Goal: Task Accomplishment & Management: Manage account settings

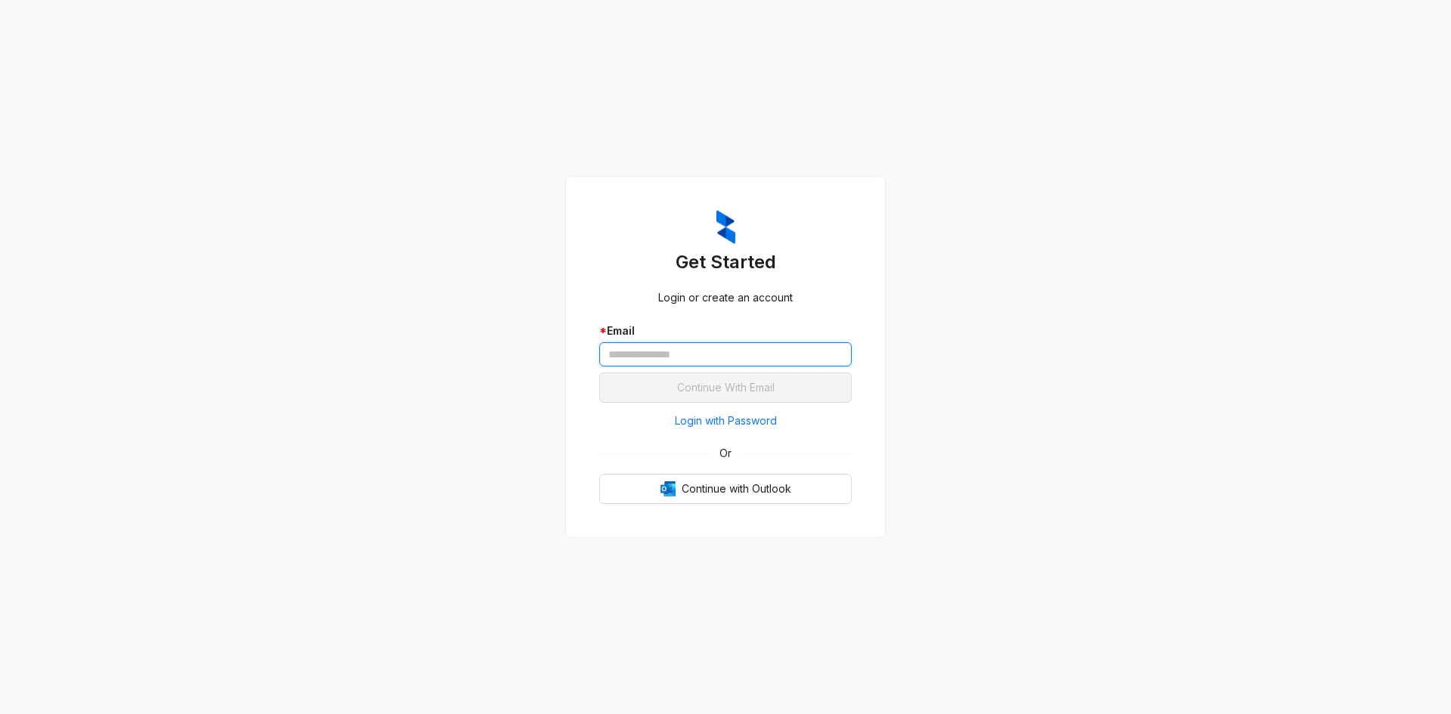
click at [776, 360] on input "text" at bounding box center [725, 354] width 252 height 24
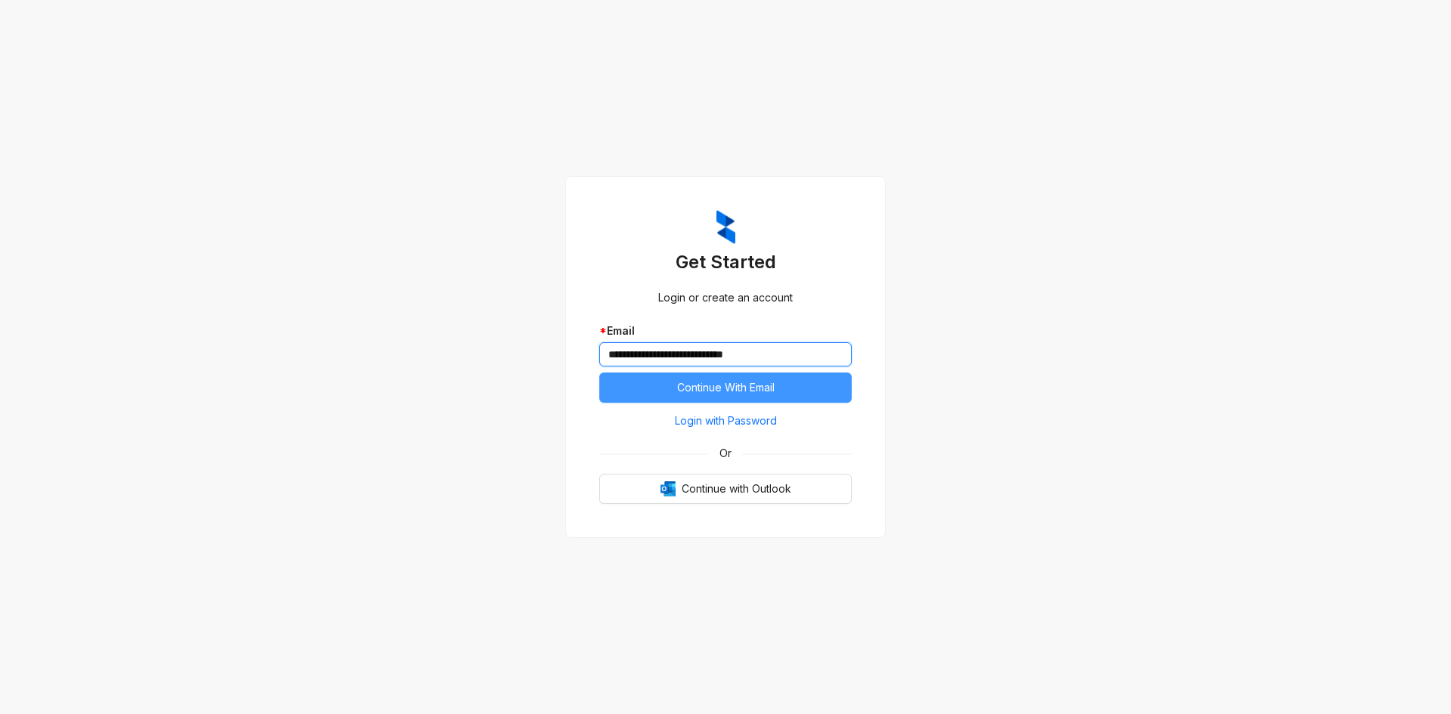
type input "**********"
click at [772, 382] on span "Continue With Email" at bounding box center [725, 387] width 97 height 17
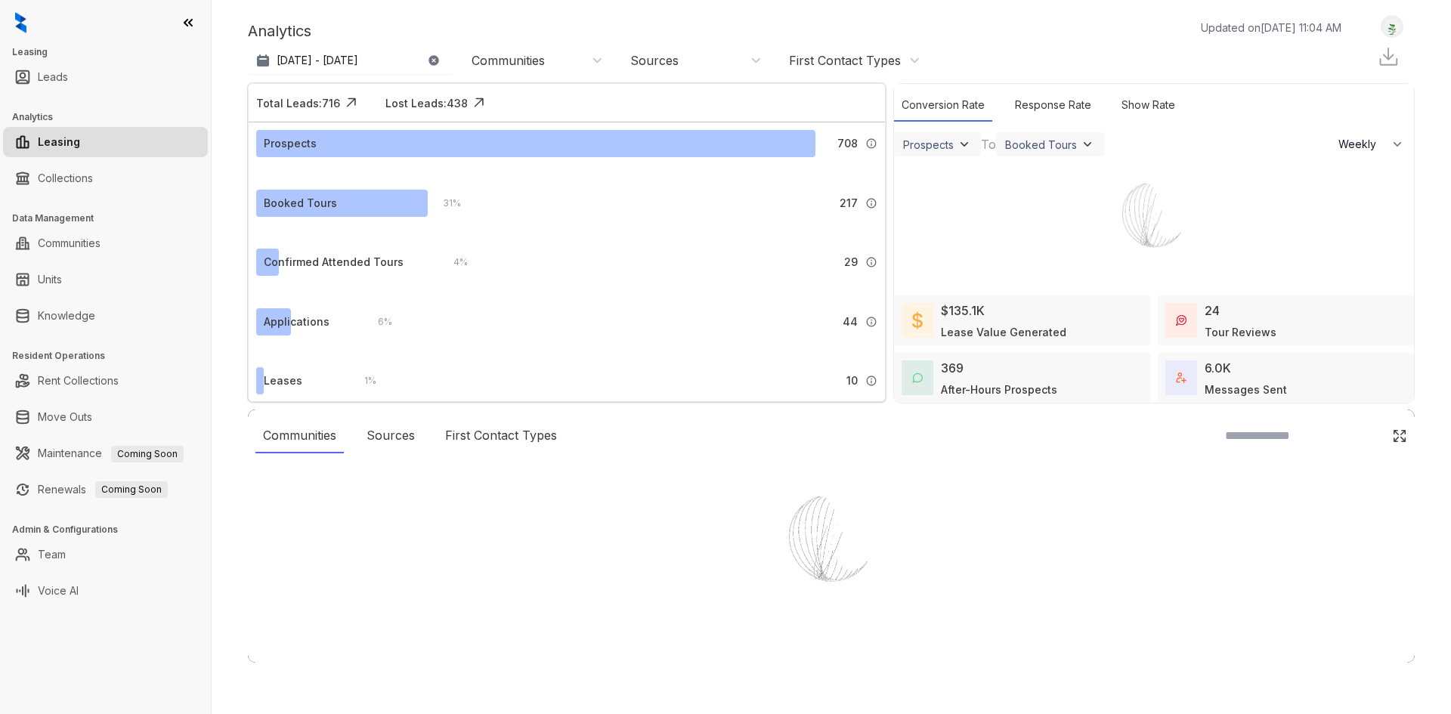
select select "******"
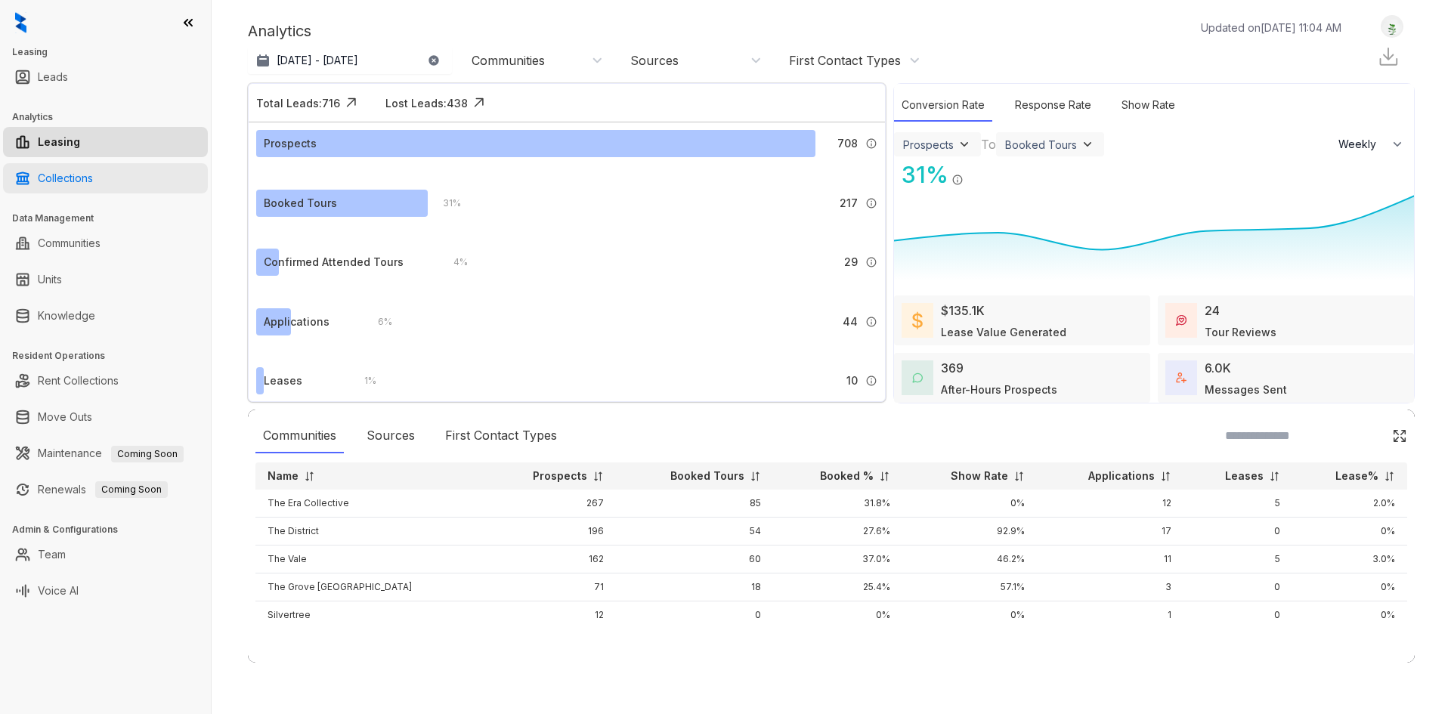
click at [85, 189] on link "Collections" at bounding box center [65, 178] width 55 height 30
click at [93, 181] on link "Collections" at bounding box center [65, 178] width 55 height 30
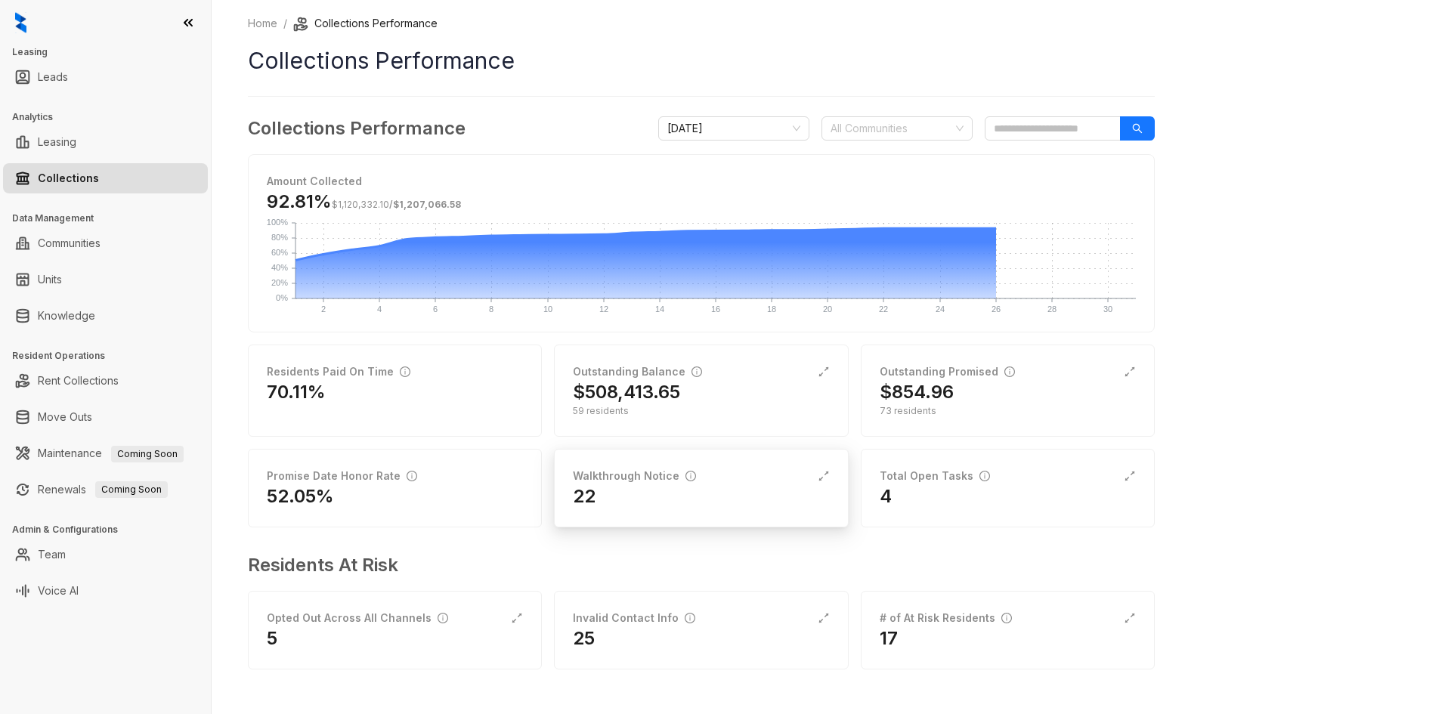
click at [681, 490] on div "22" at bounding box center [701, 496] width 256 height 24
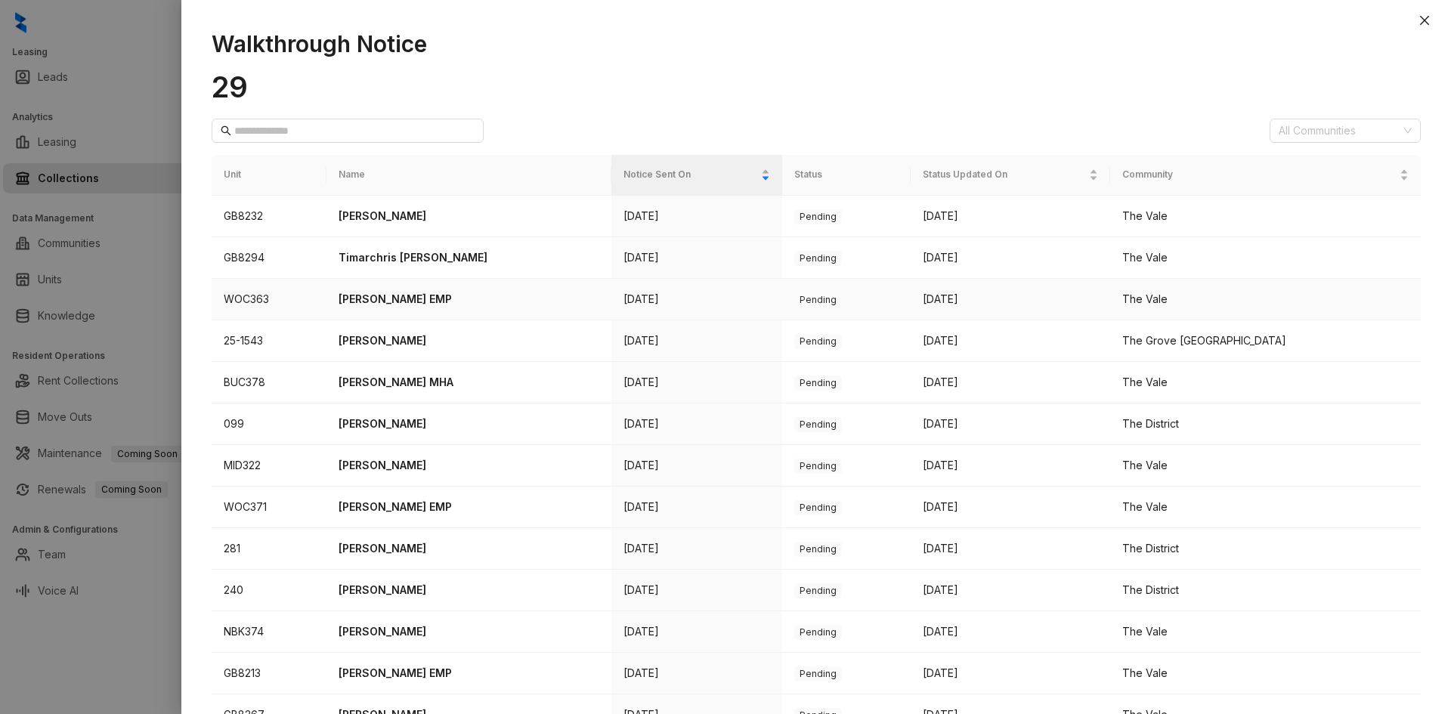
click at [233, 295] on td "WOC363" at bounding box center [269, 300] width 115 height 42
click at [371, 297] on p "[PERSON_NAME] EMP" at bounding box center [468, 299] width 261 height 17
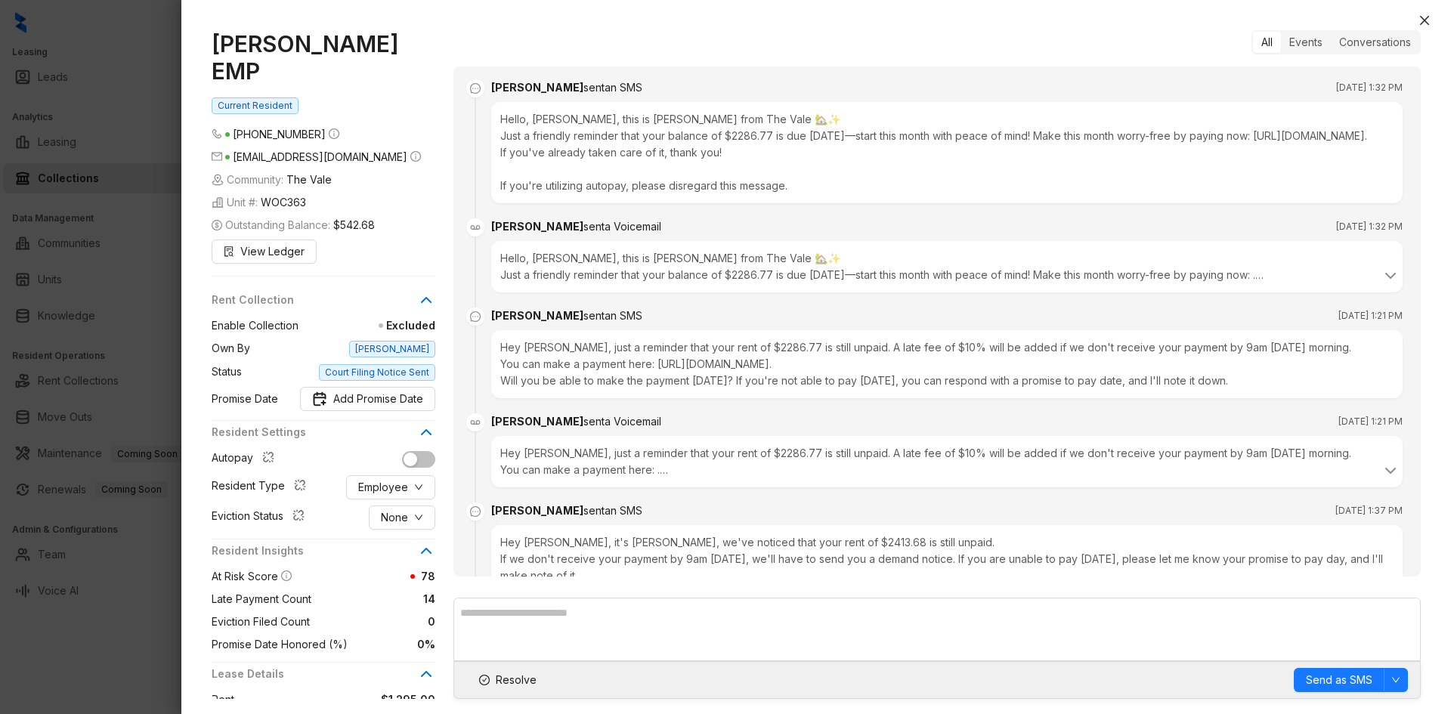
scroll to position [1163, 0]
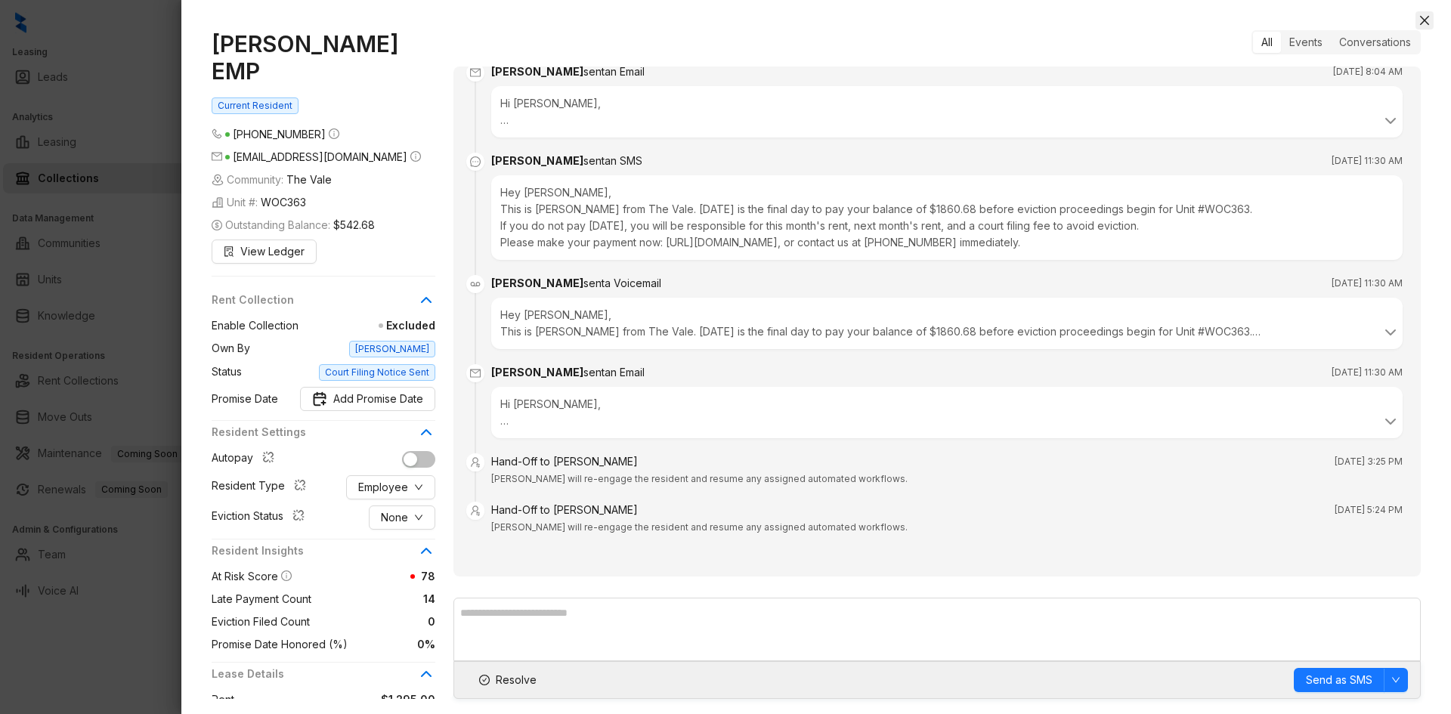
click at [1418, 26] on button "Close" at bounding box center [1424, 20] width 18 height 18
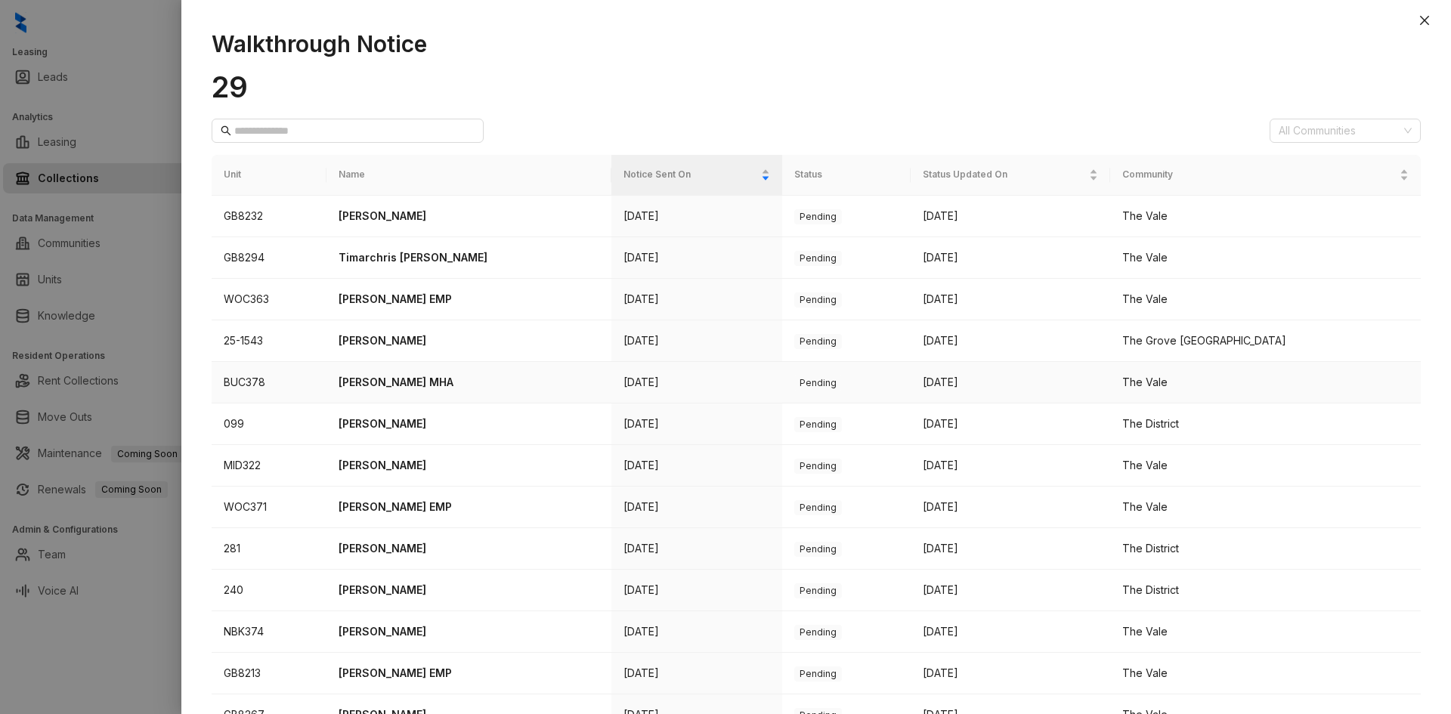
click at [382, 384] on p "[PERSON_NAME] MHA" at bounding box center [468, 382] width 261 height 17
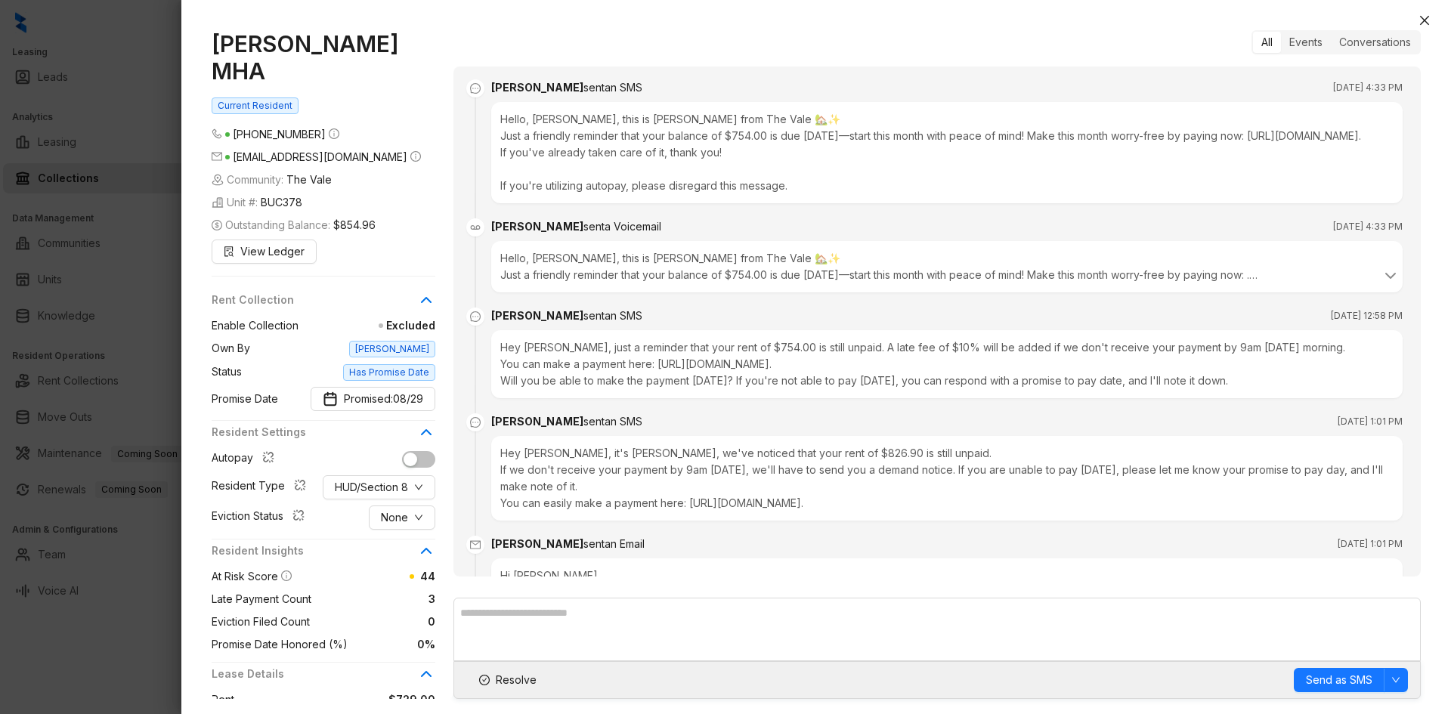
scroll to position [2675, 0]
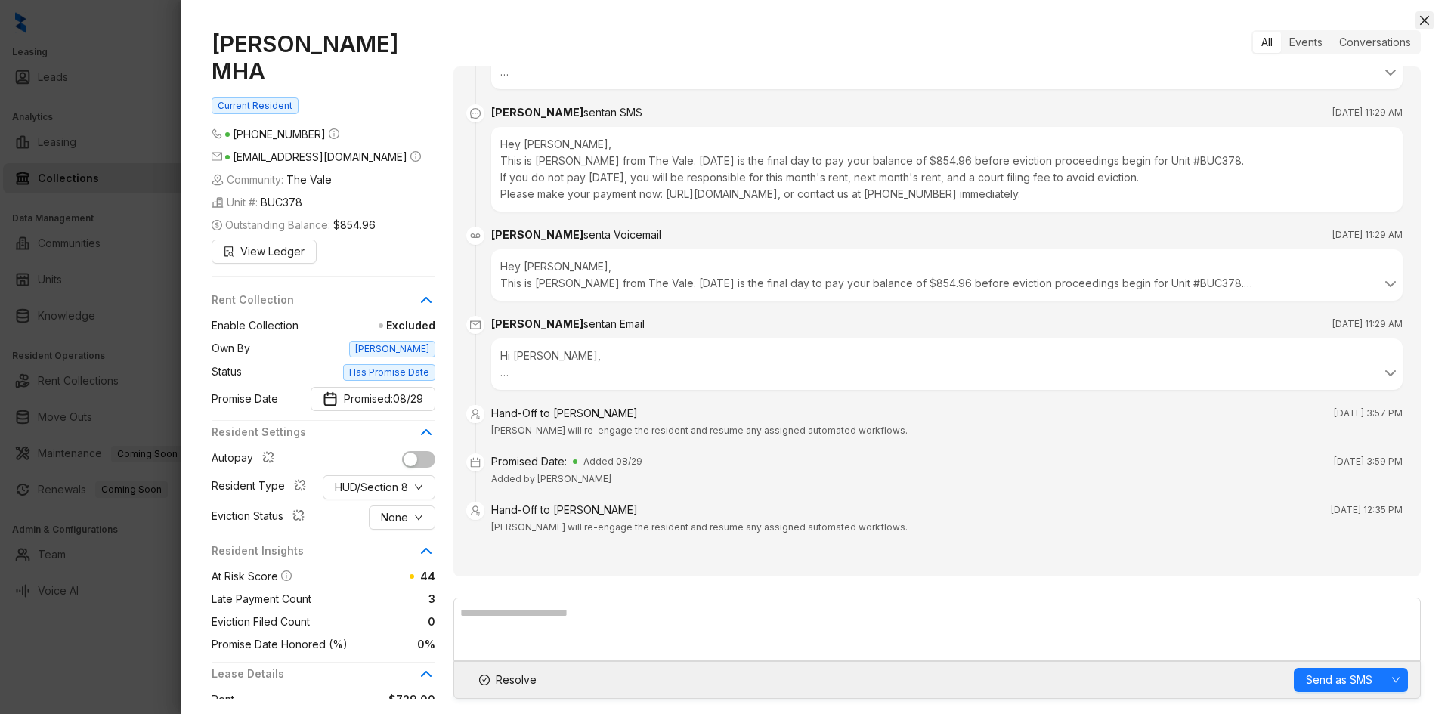
click at [1429, 23] on icon "close" at bounding box center [1424, 20] width 12 height 12
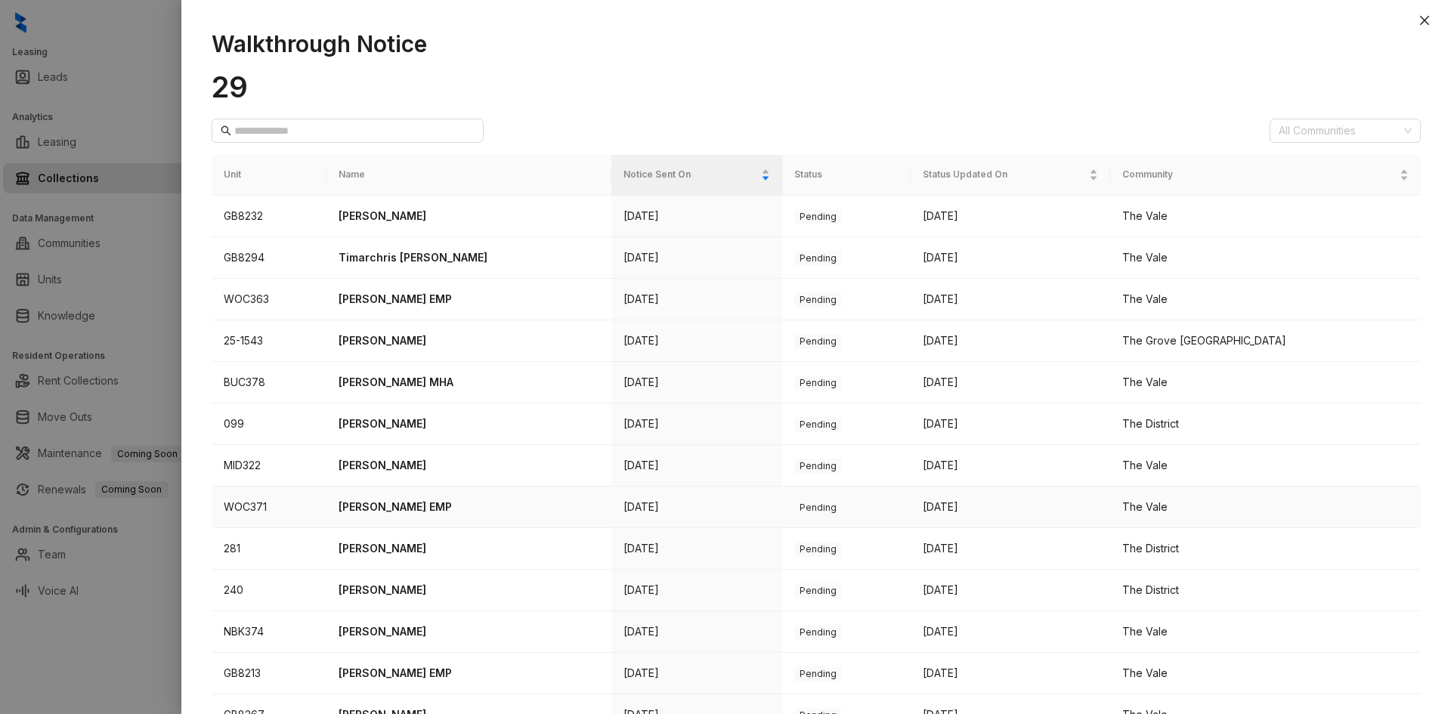
click at [428, 510] on p "[PERSON_NAME] EMP" at bounding box center [468, 507] width 261 height 17
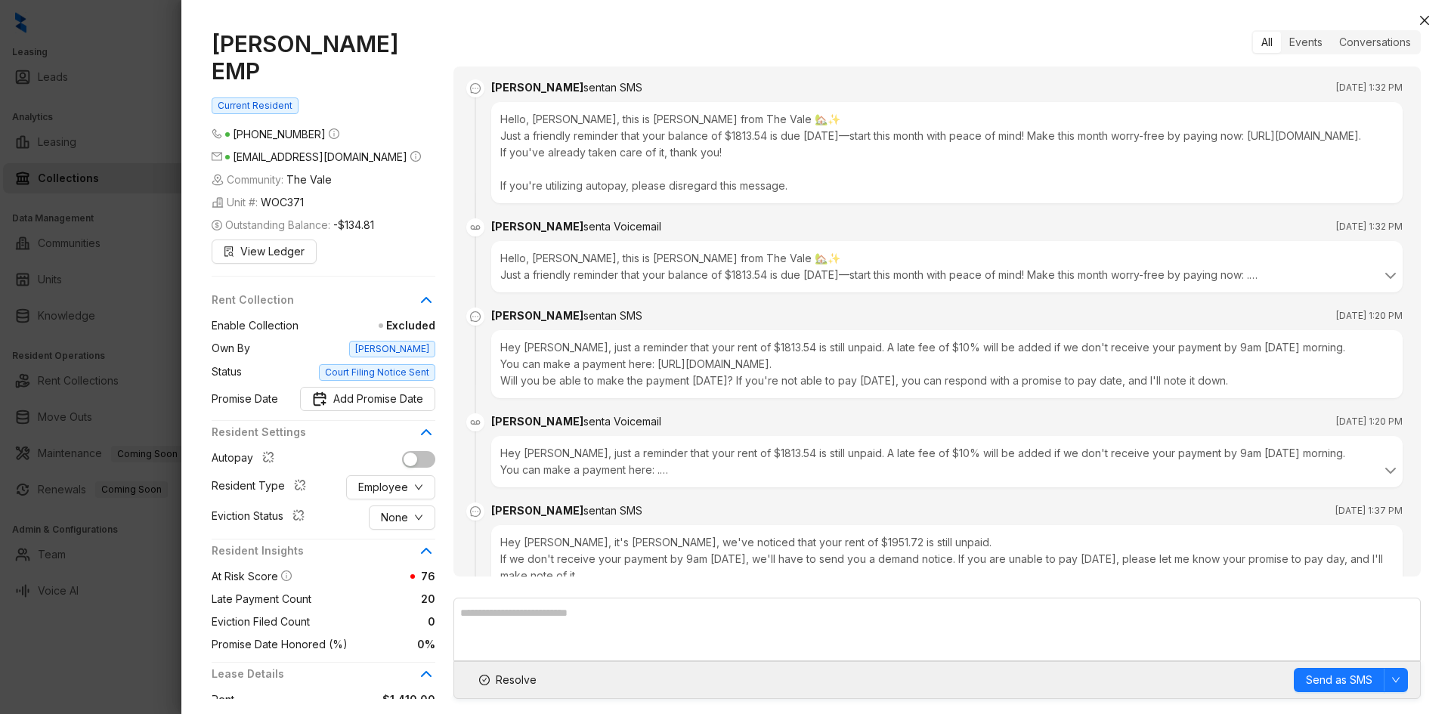
scroll to position [1114, 0]
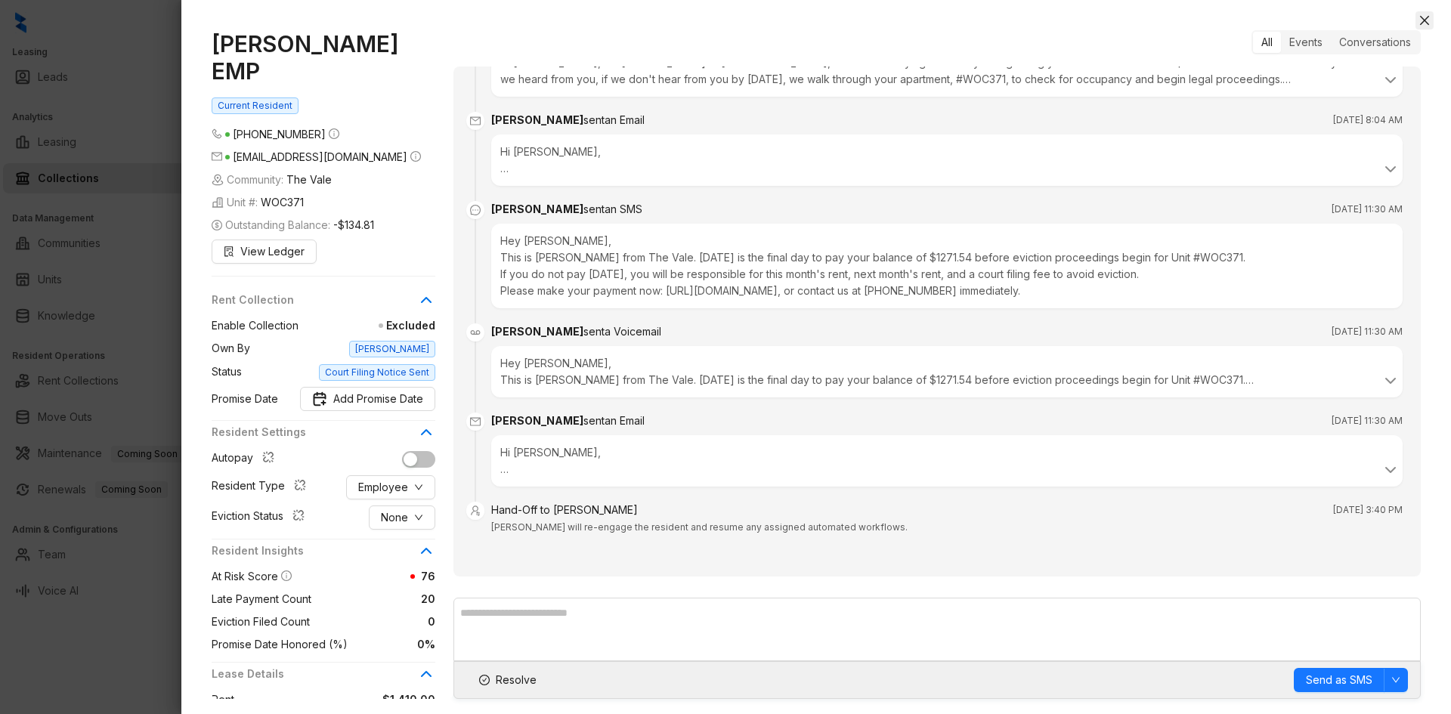
click at [1425, 18] on icon "close" at bounding box center [1424, 20] width 12 height 12
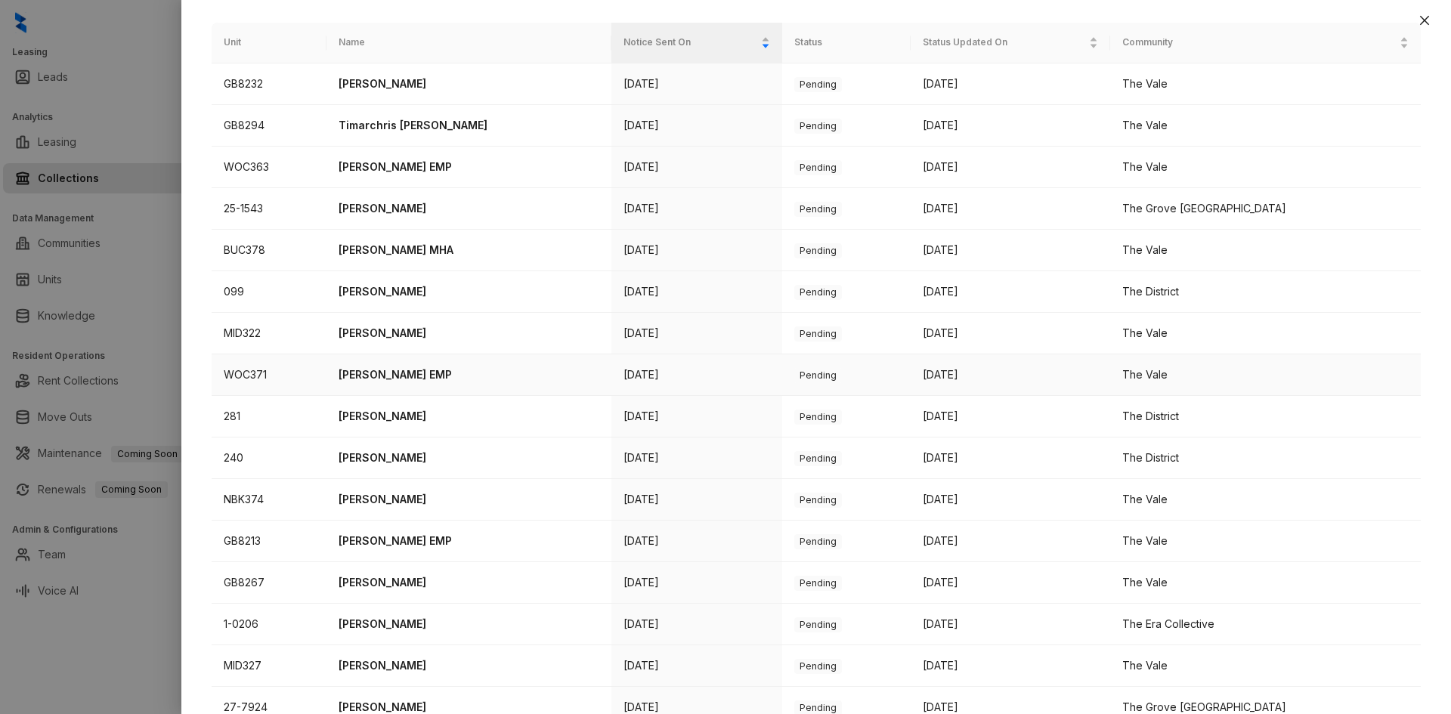
scroll to position [151, 0]
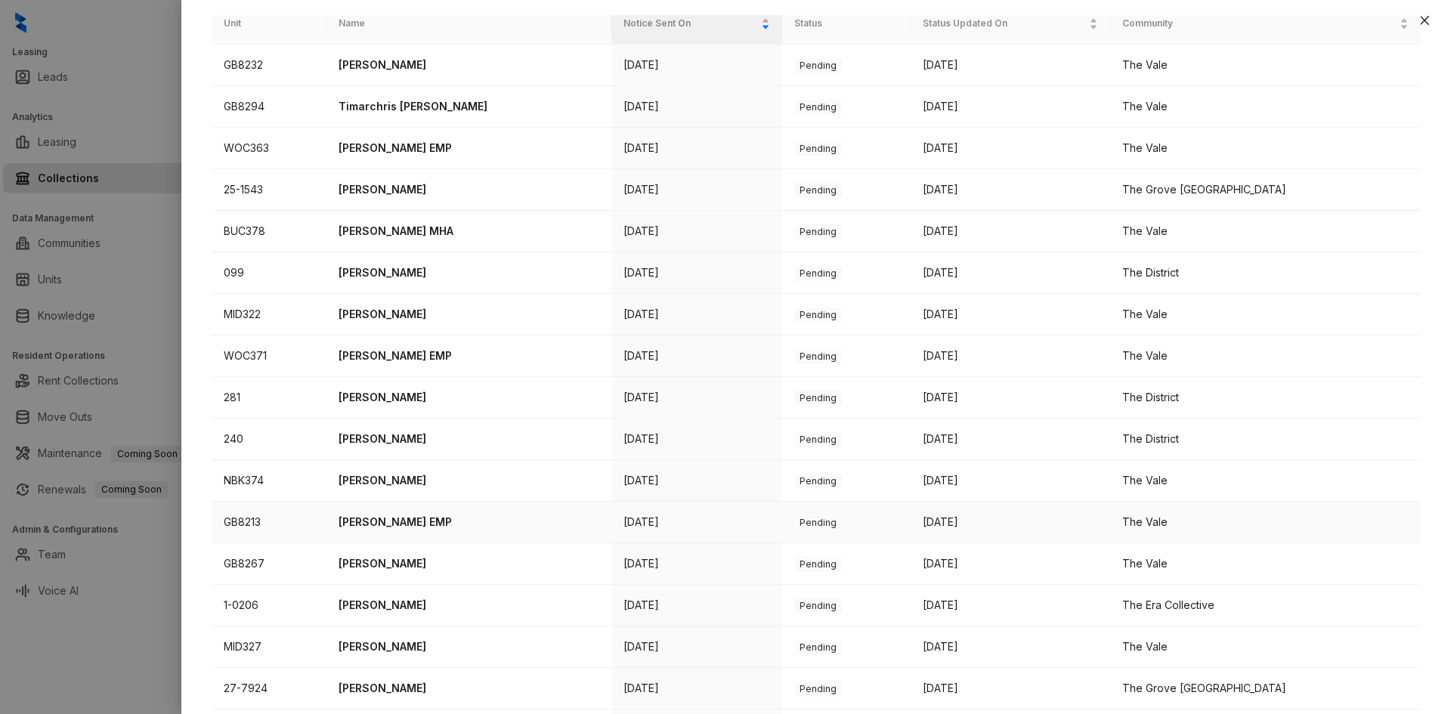
click at [370, 530] on td "[PERSON_NAME] EMP" at bounding box center [469, 523] width 286 height 42
click at [385, 526] on p "[PERSON_NAME] EMP" at bounding box center [468, 522] width 261 height 17
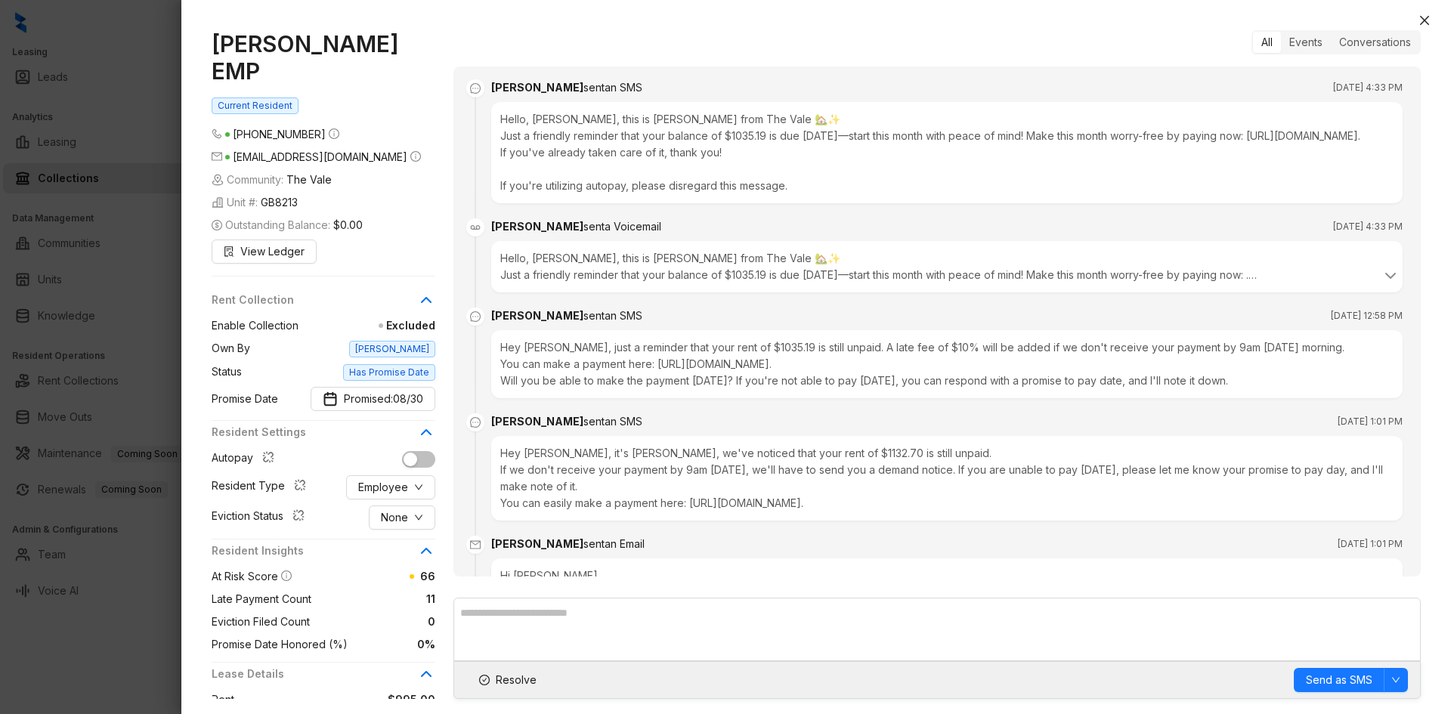
scroll to position [2675, 0]
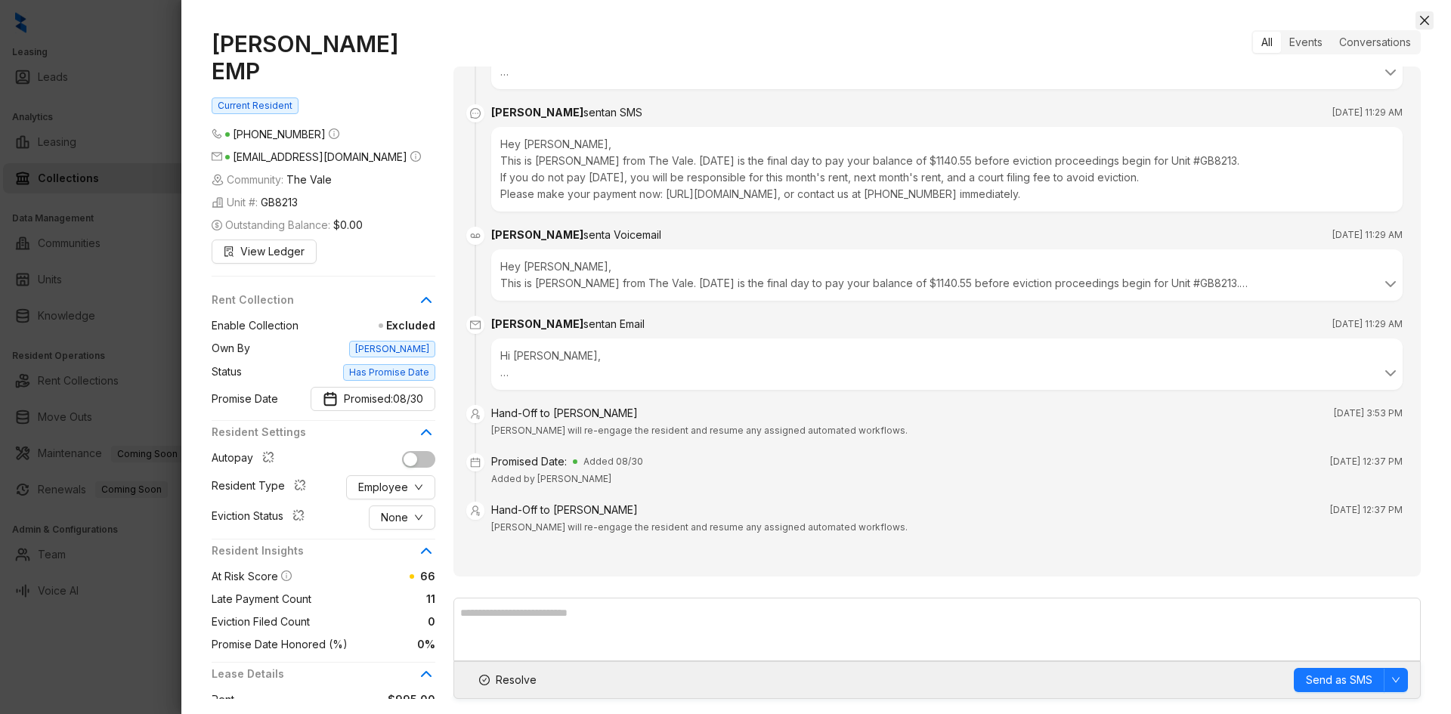
click at [1421, 23] on icon "close" at bounding box center [1424, 20] width 9 height 9
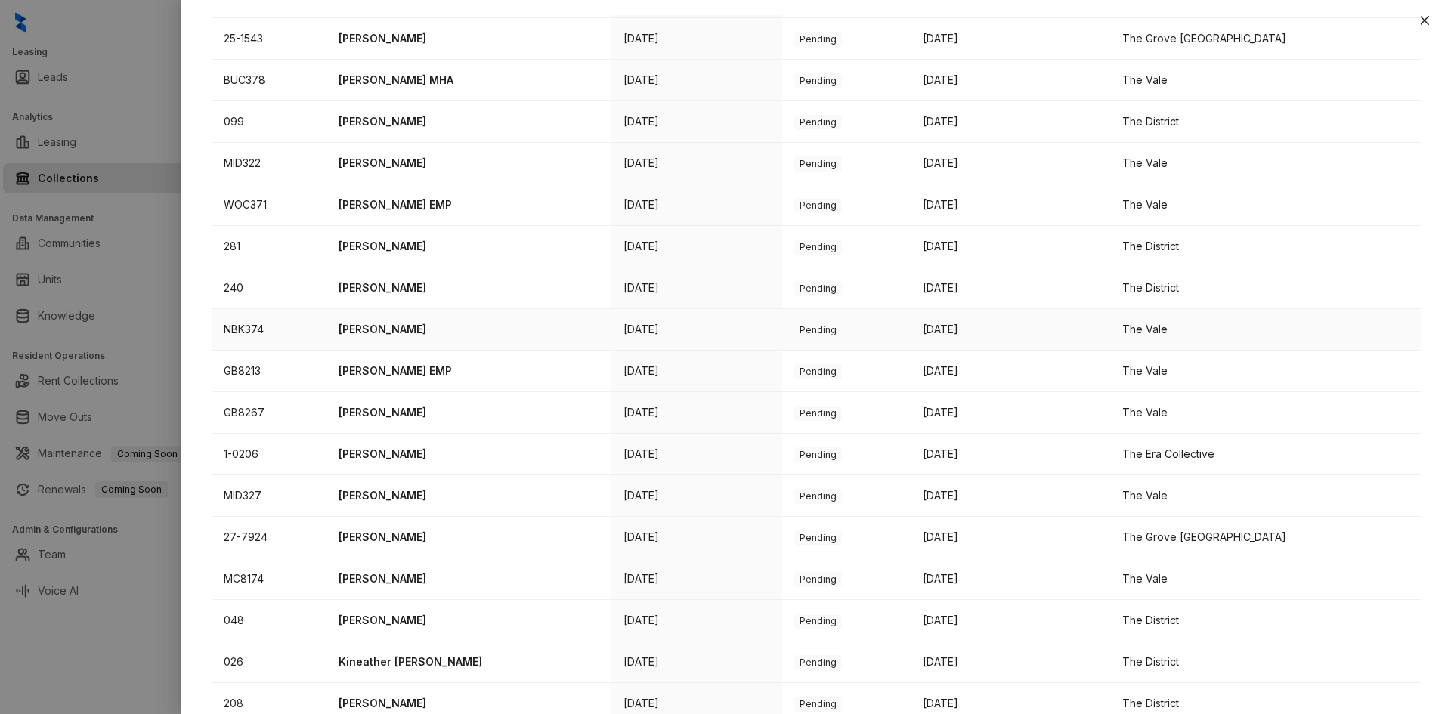
scroll to position [364, 0]
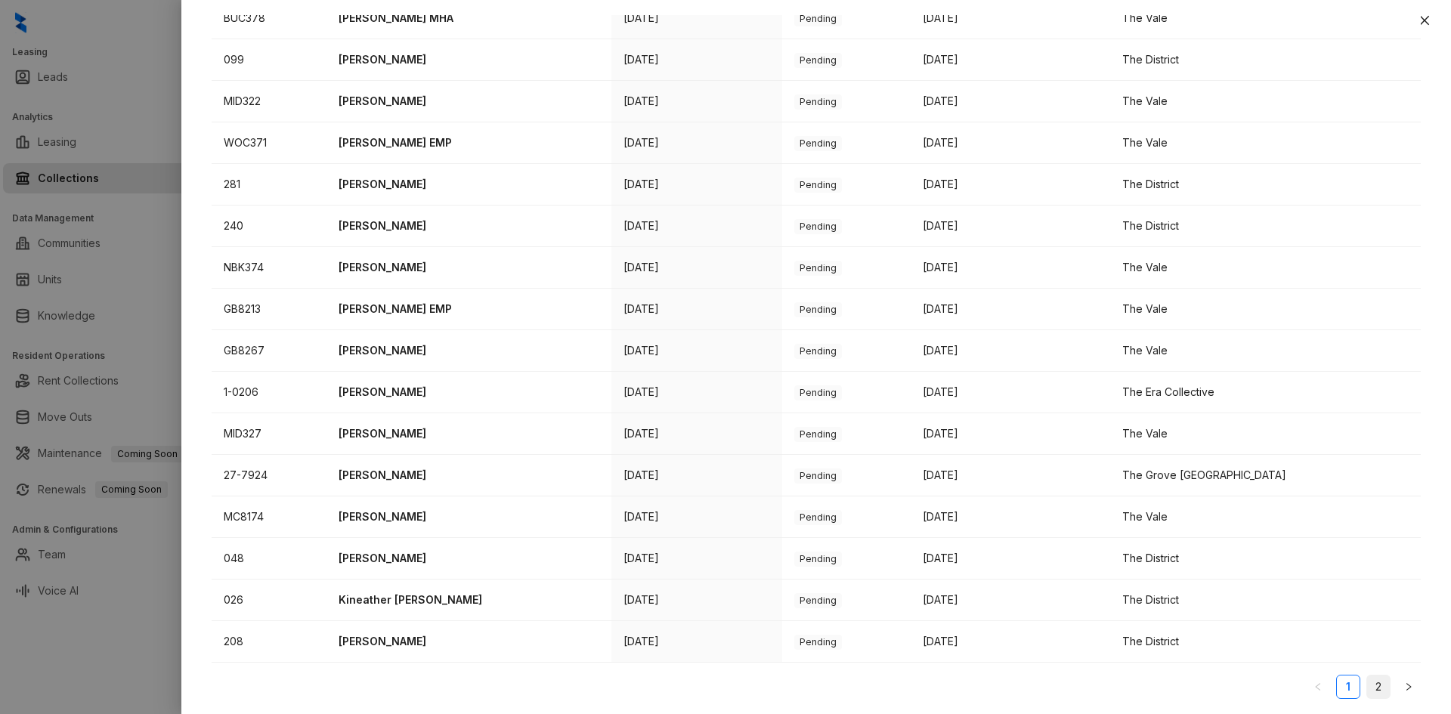
click at [1367, 688] on link "2" at bounding box center [1378, 686] width 23 height 23
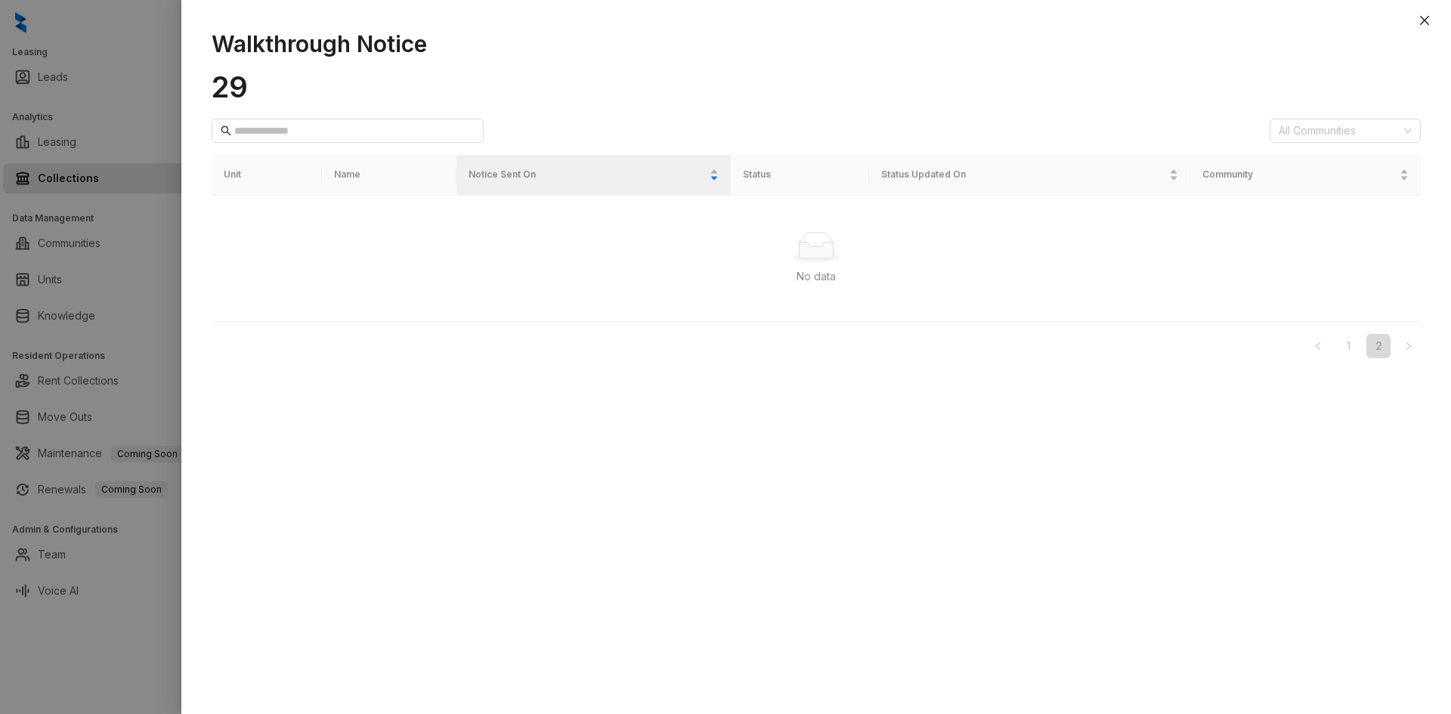
scroll to position [0, 0]
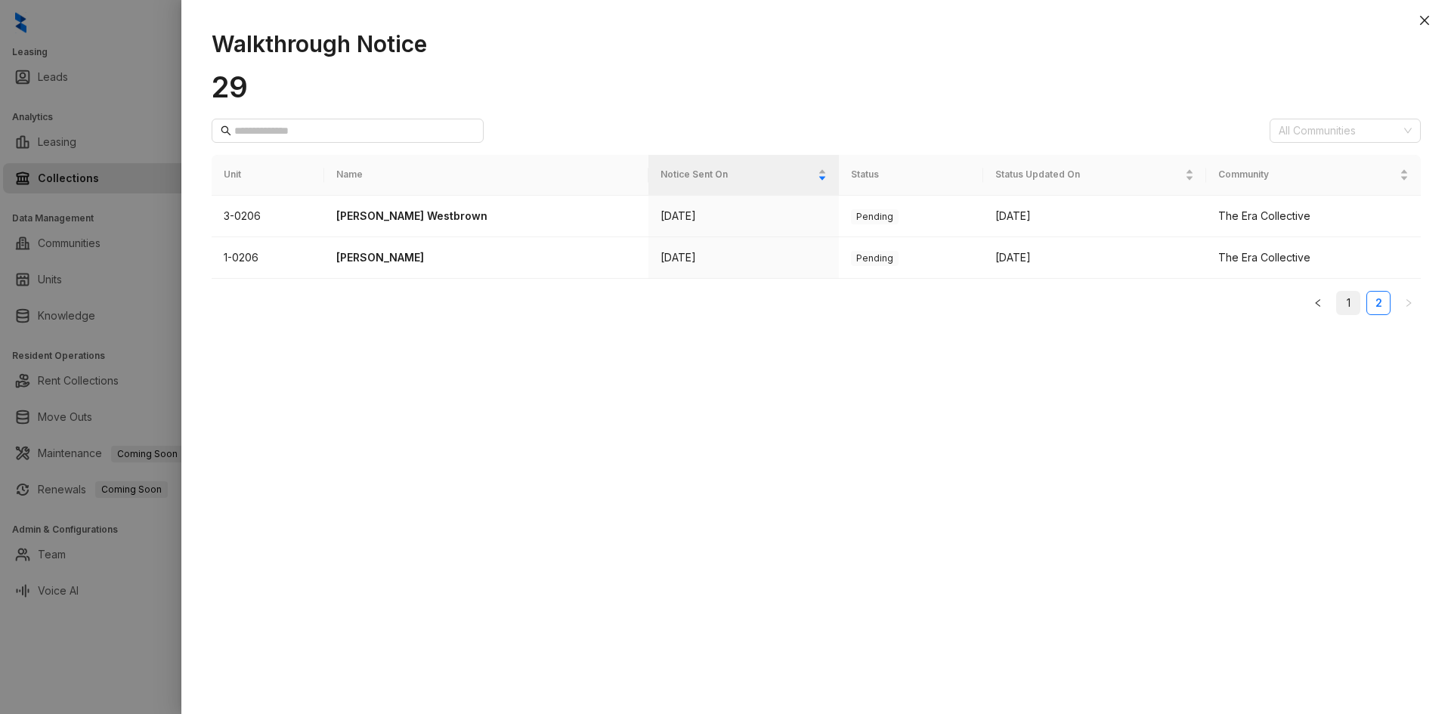
click at [1343, 303] on link "1" at bounding box center [1348, 303] width 23 height 23
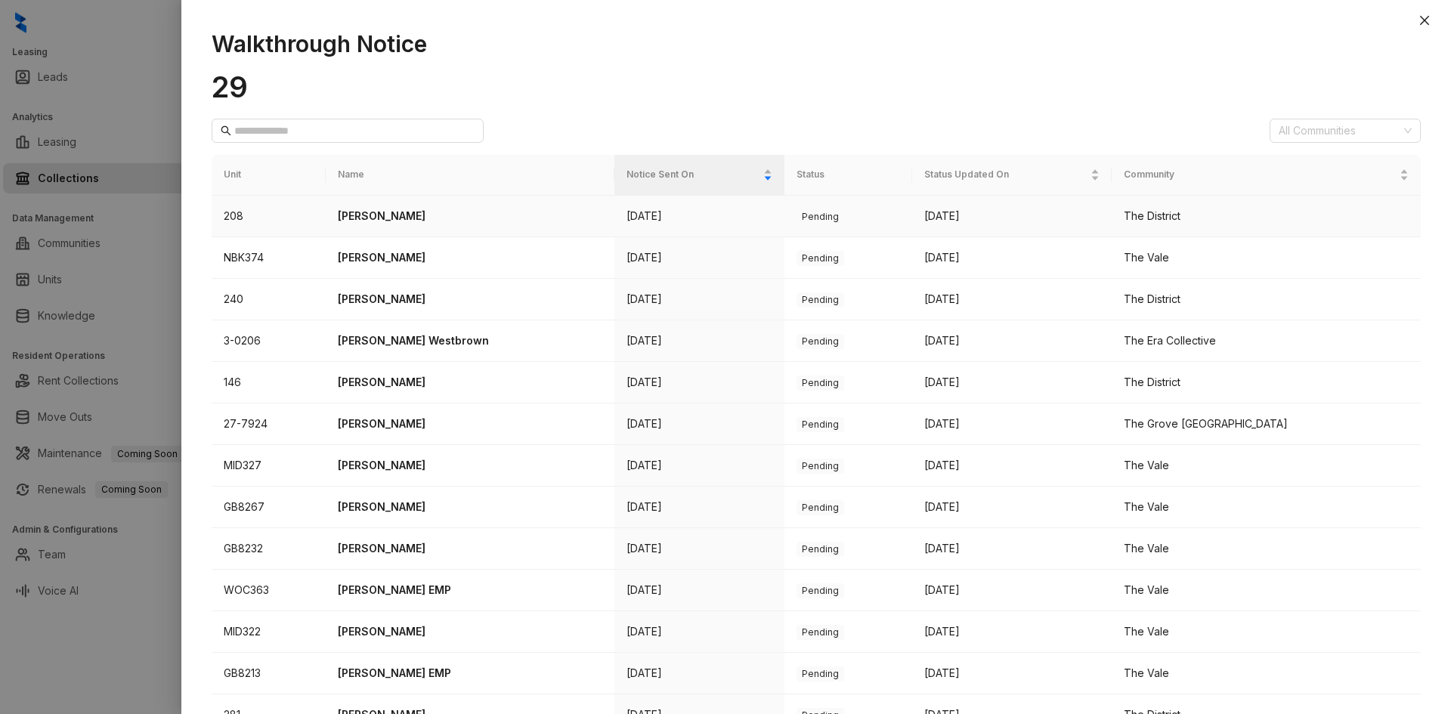
click at [411, 219] on p "[PERSON_NAME]" at bounding box center [470, 216] width 264 height 17
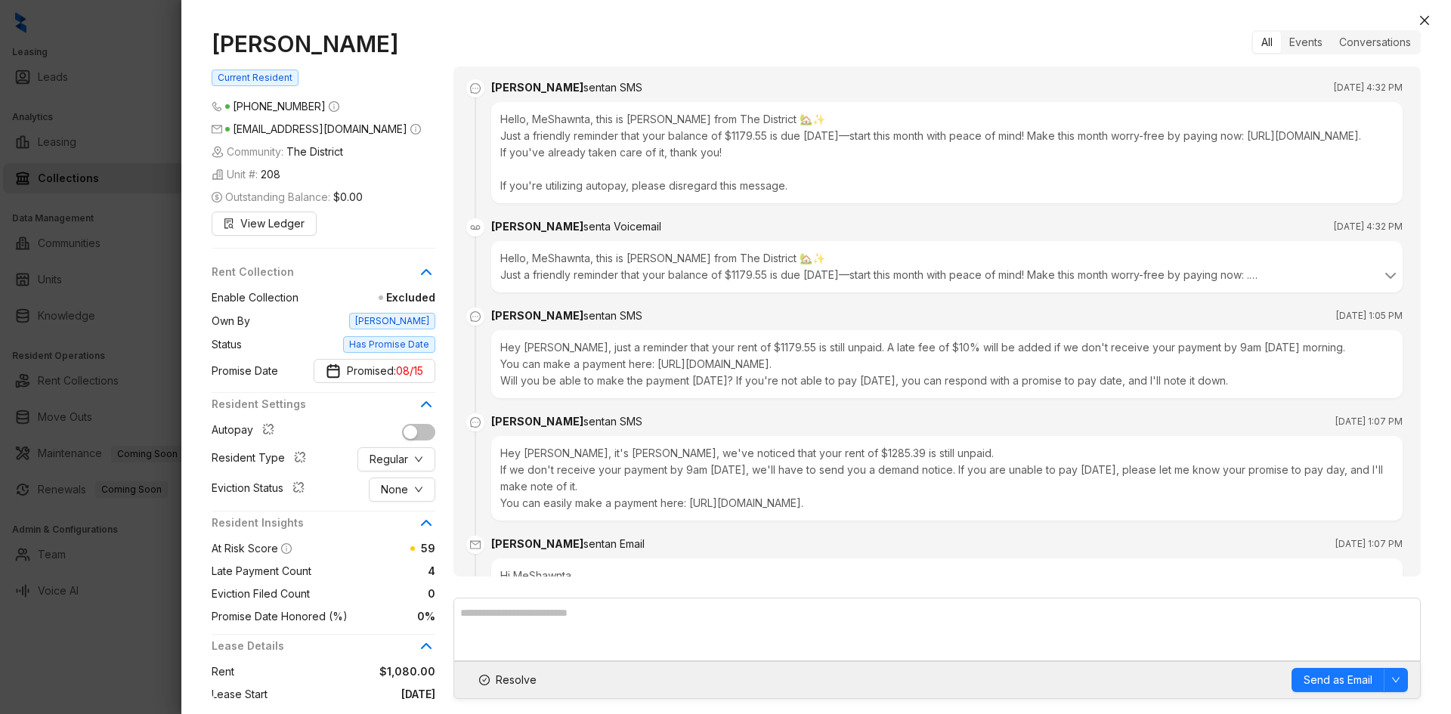
scroll to position [2784, 0]
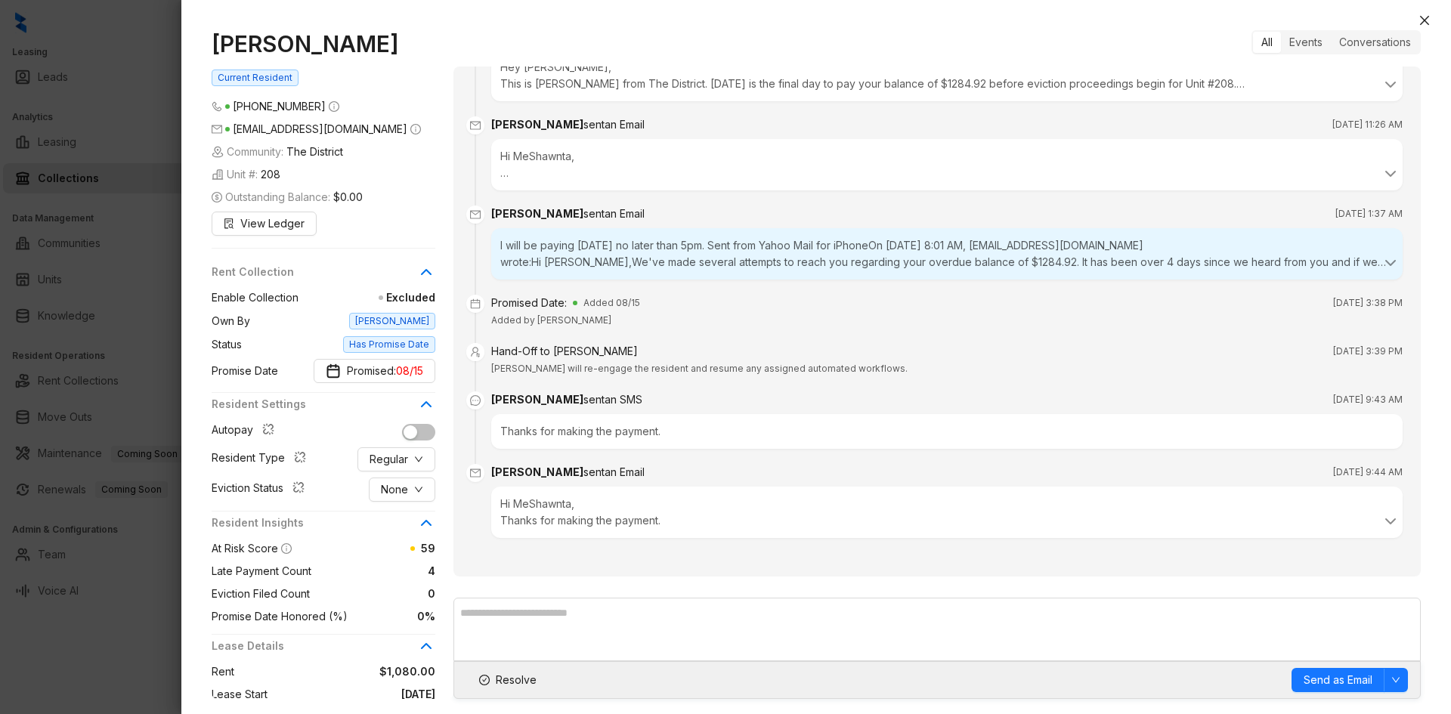
click at [1434, 29] on div "[PERSON_NAME] Current Resident [PHONE_NUMBER] [EMAIL_ADDRESS][DOMAIN_NAME] Comm…" at bounding box center [815, 364] width 1269 height 699
click at [1423, 26] on button "Close" at bounding box center [1424, 20] width 18 height 18
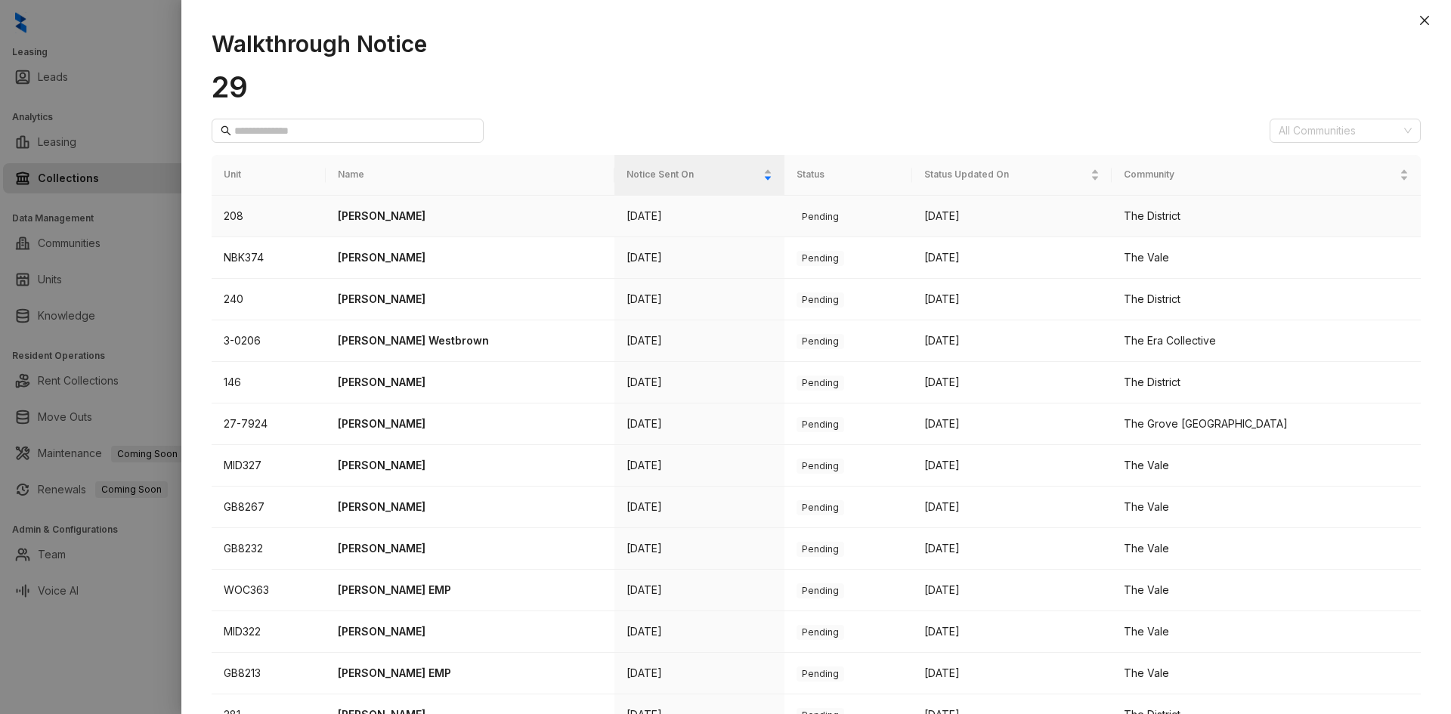
click at [411, 213] on p "[PERSON_NAME]" at bounding box center [470, 216] width 264 height 17
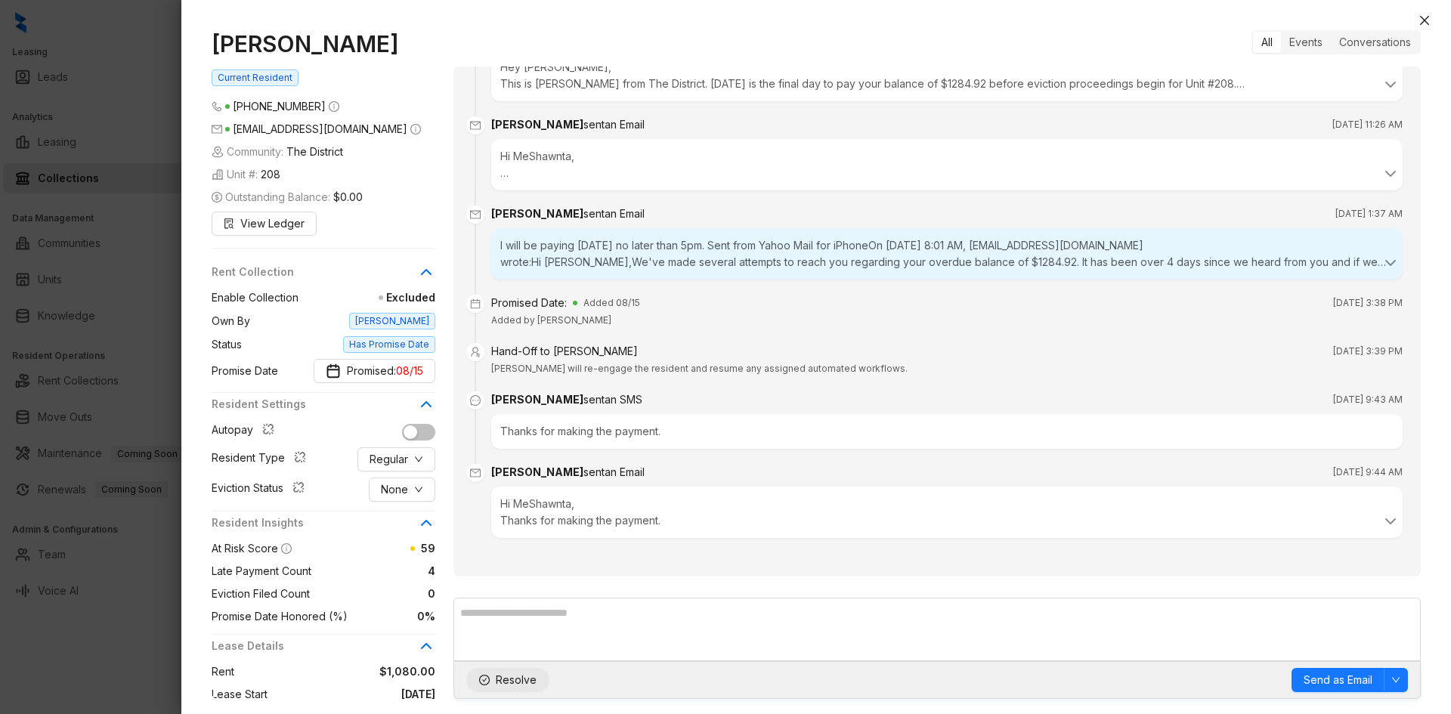
click at [493, 685] on button "Resolve" at bounding box center [507, 680] width 83 height 24
click at [1421, 19] on icon "close" at bounding box center [1424, 20] width 12 height 12
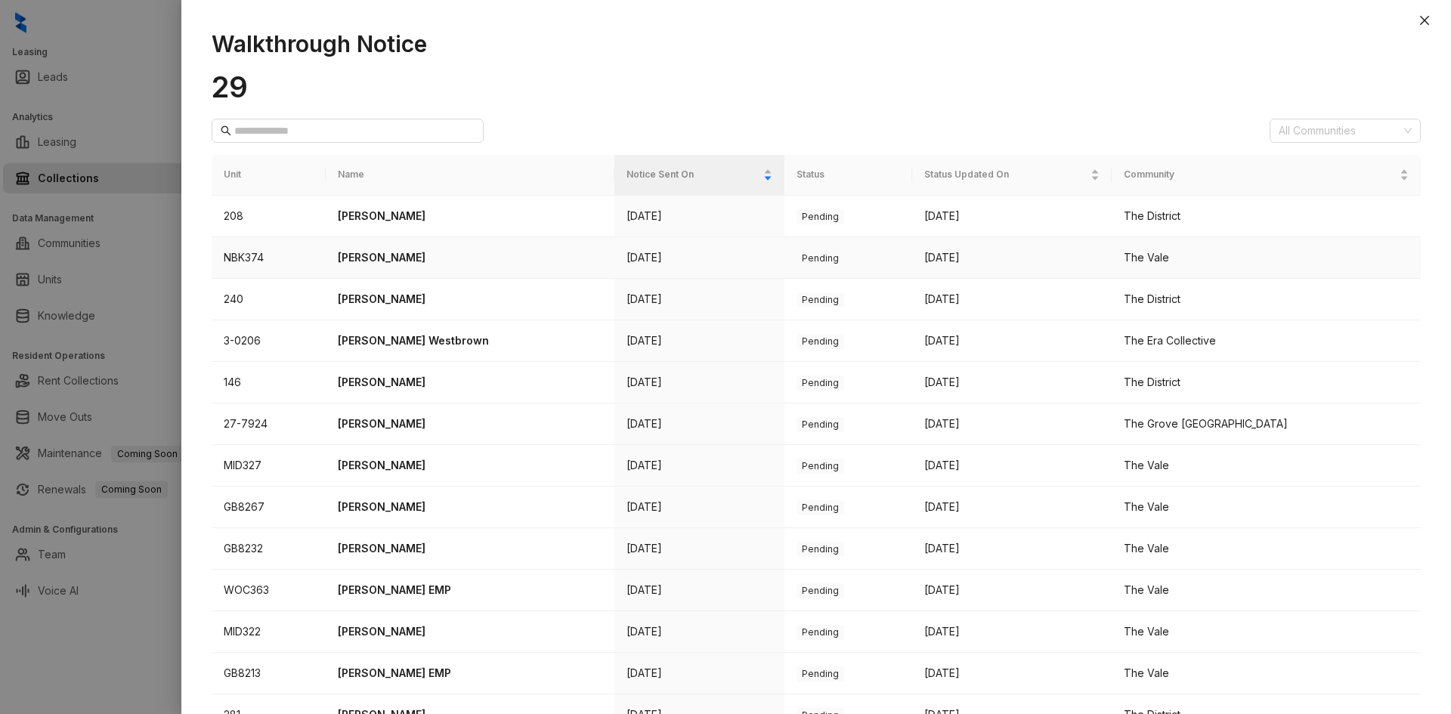
click at [430, 257] on p "[PERSON_NAME]" at bounding box center [470, 257] width 264 height 17
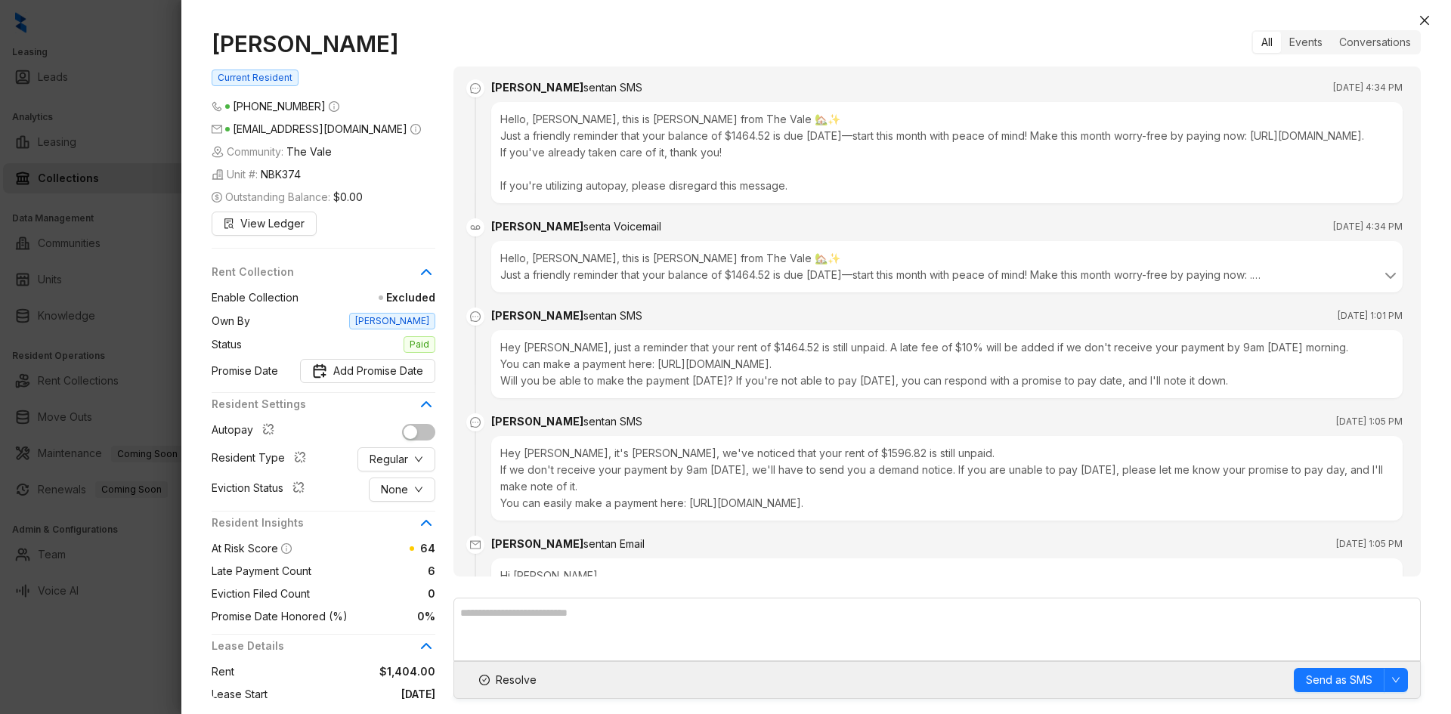
scroll to position [2568, 0]
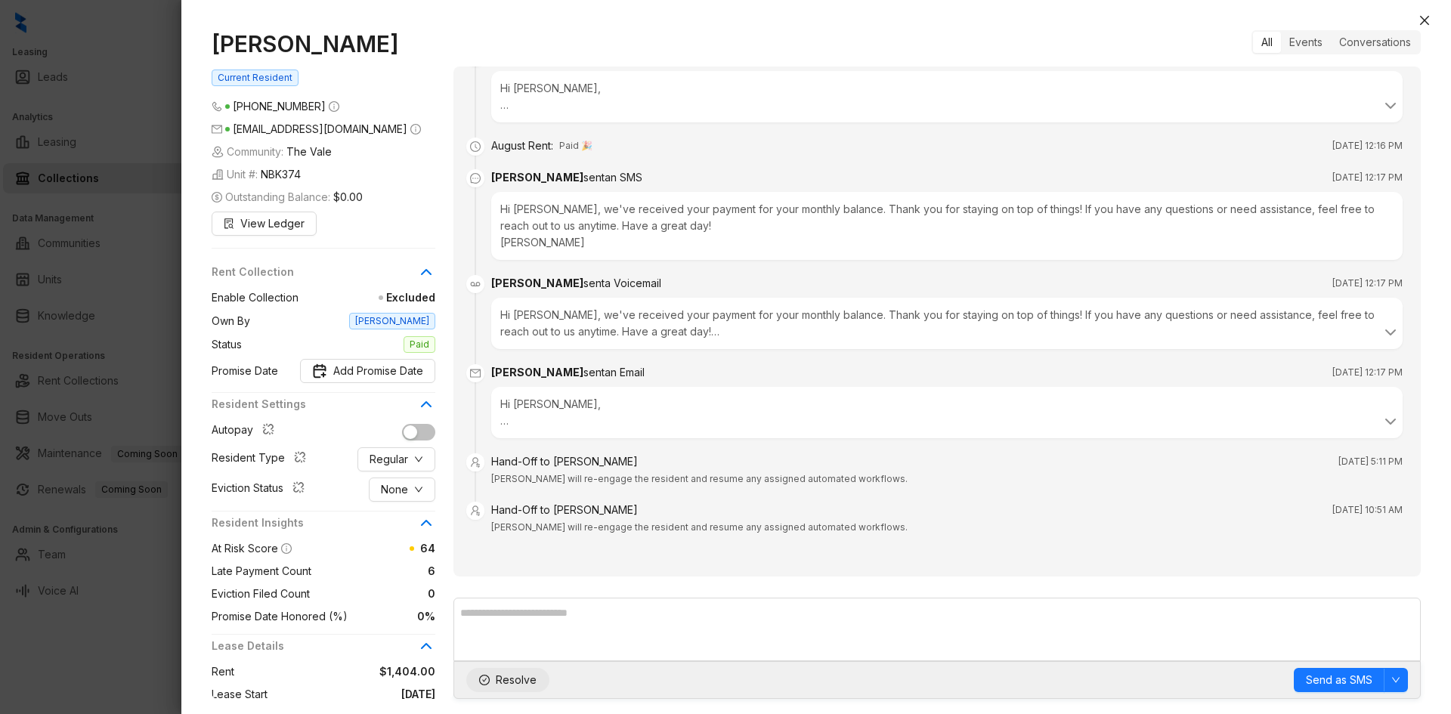
click at [515, 680] on span "Resolve" at bounding box center [516, 680] width 41 height 17
click at [1421, 25] on icon "close" at bounding box center [1424, 20] width 12 height 12
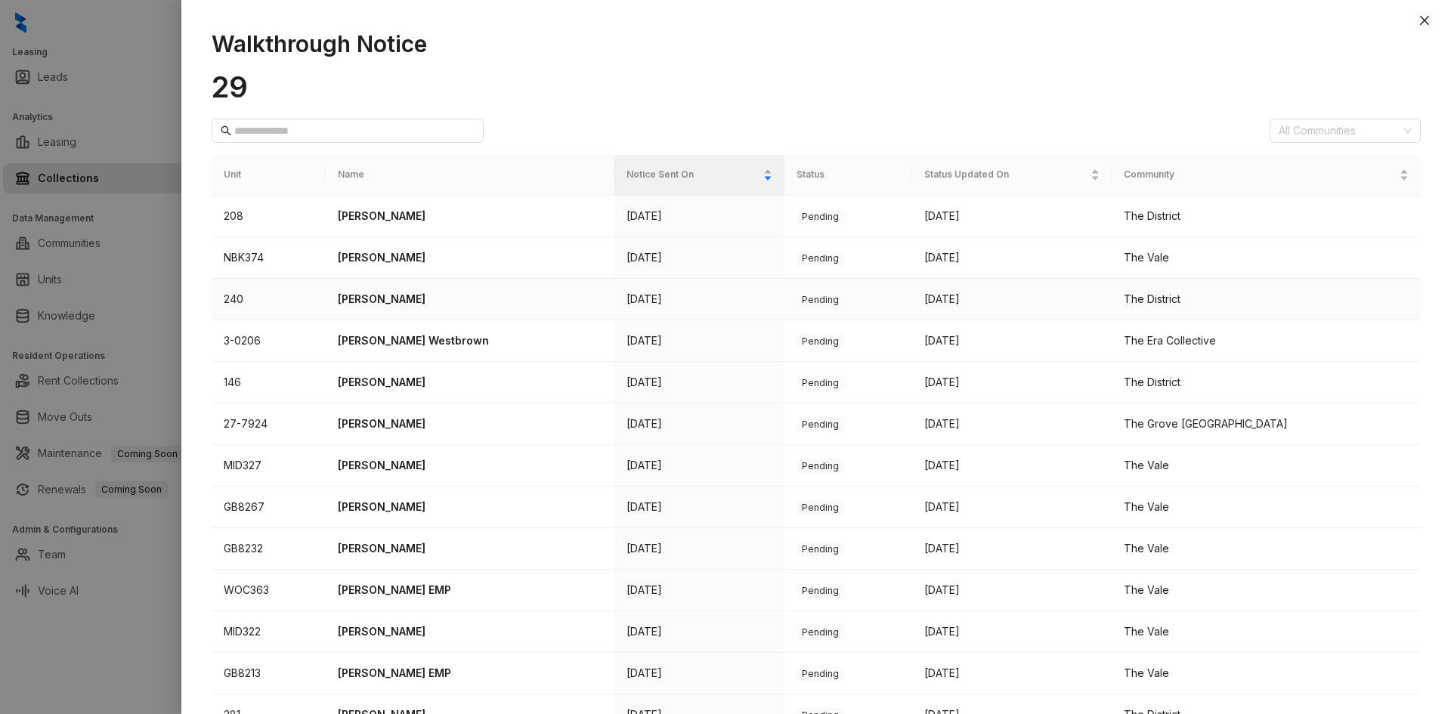
click at [393, 297] on p "[PERSON_NAME]" at bounding box center [470, 299] width 264 height 17
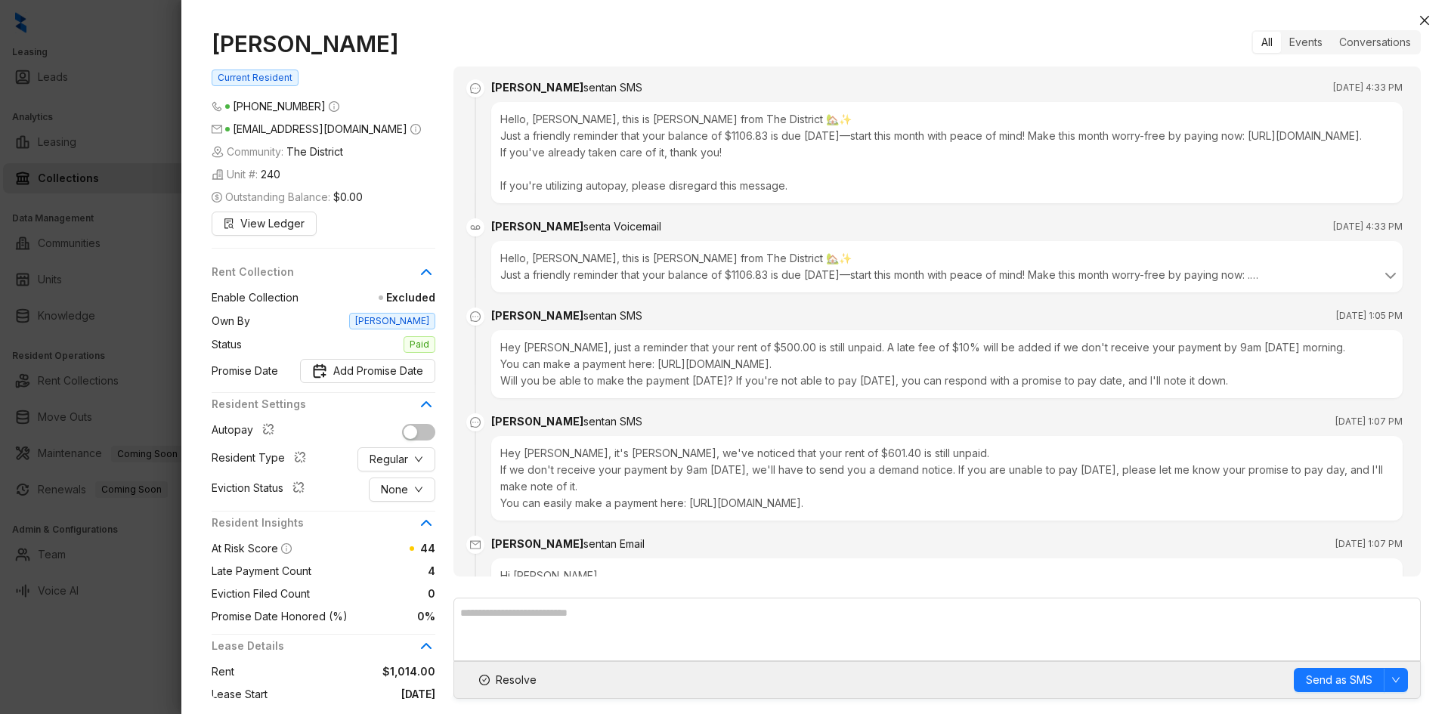
scroll to position [2520, 0]
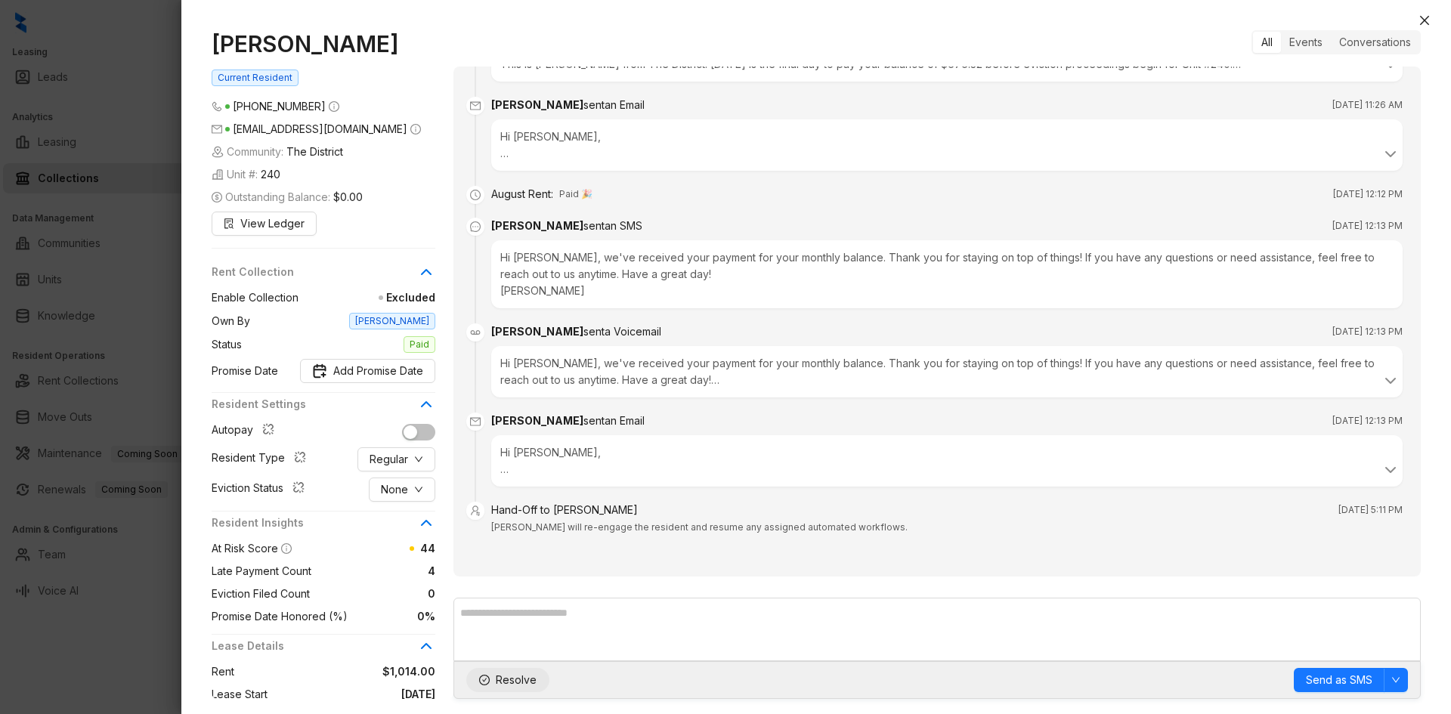
click at [516, 675] on span "Resolve" at bounding box center [516, 680] width 41 height 17
click at [1423, 18] on icon "close" at bounding box center [1424, 20] width 9 height 9
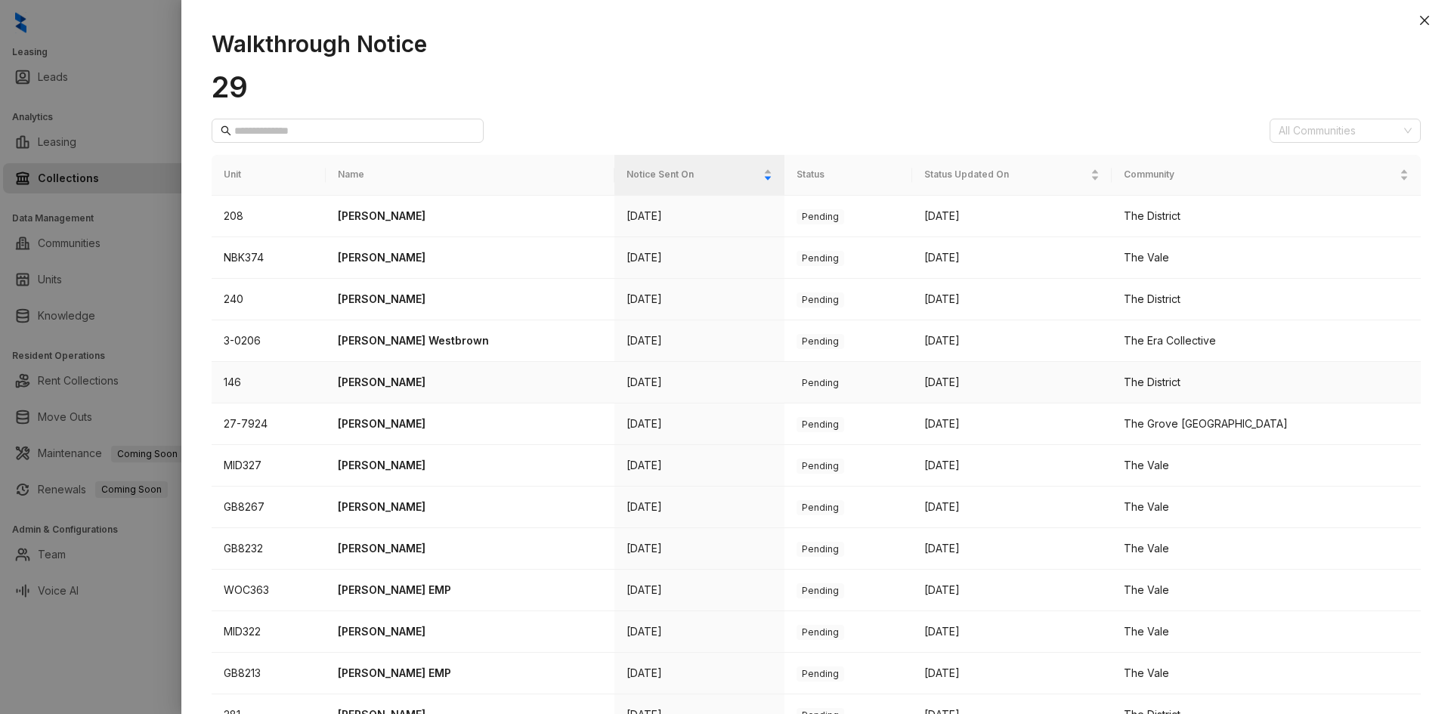
click at [397, 385] on p "[PERSON_NAME]" at bounding box center [470, 382] width 264 height 17
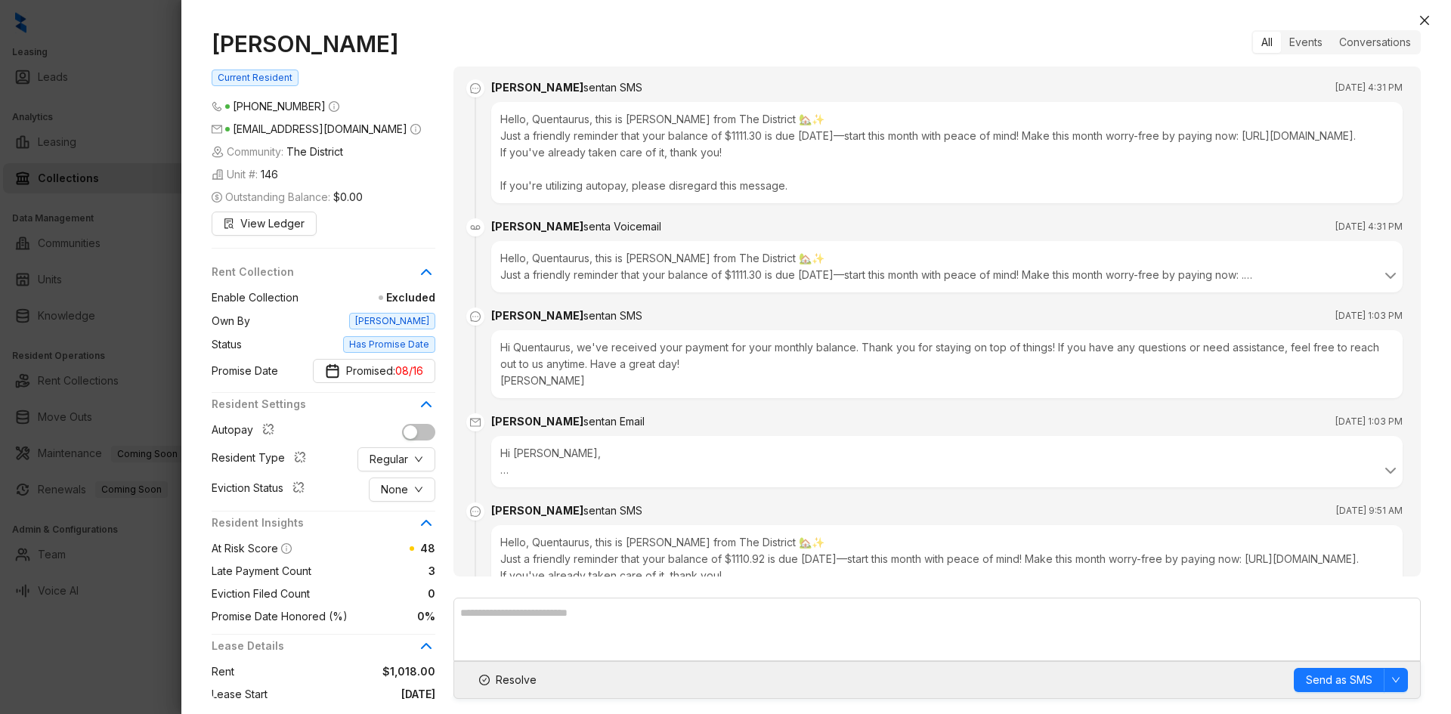
scroll to position [1651, 0]
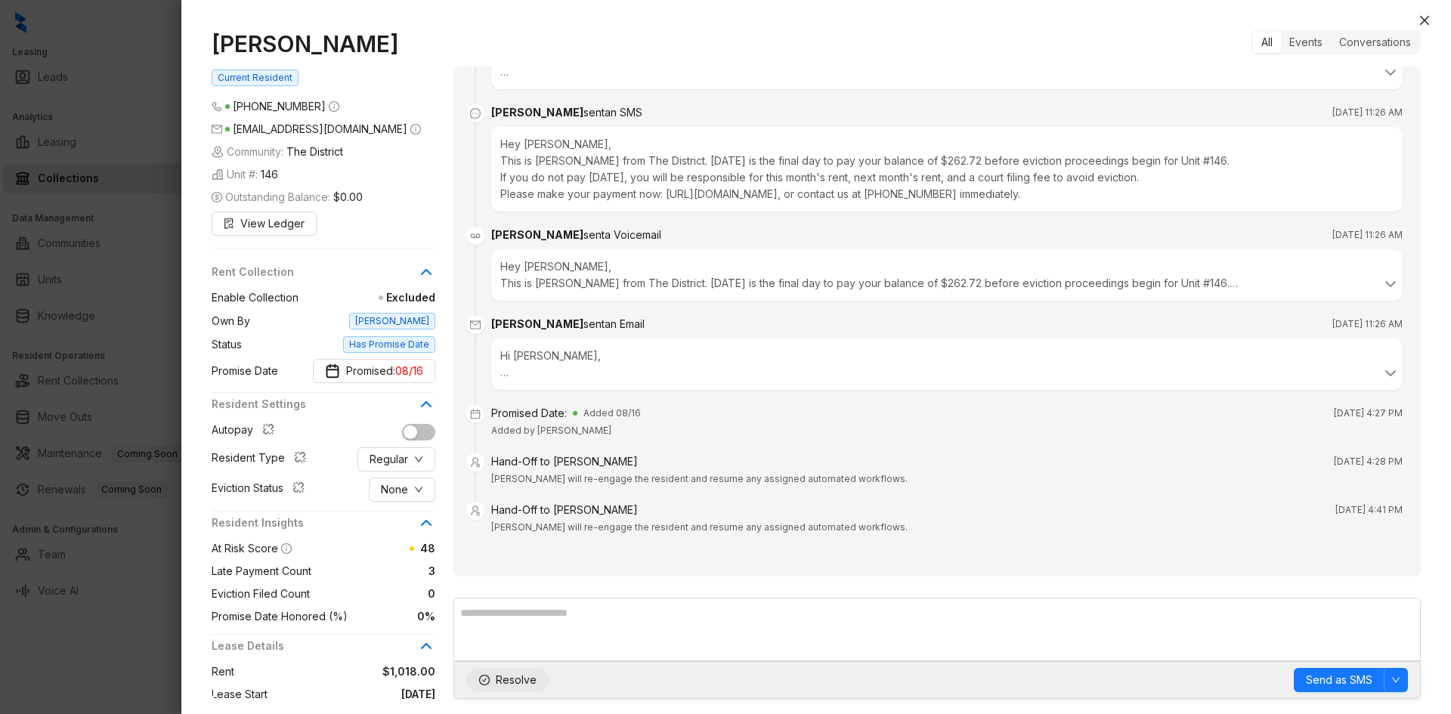
click at [507, 688] on span "Resolve" at bounding box center [516, 680] width 41 height 17
click at [1429, 26] on button "Close" at bounding box center [1424, 20] width 18 height 18
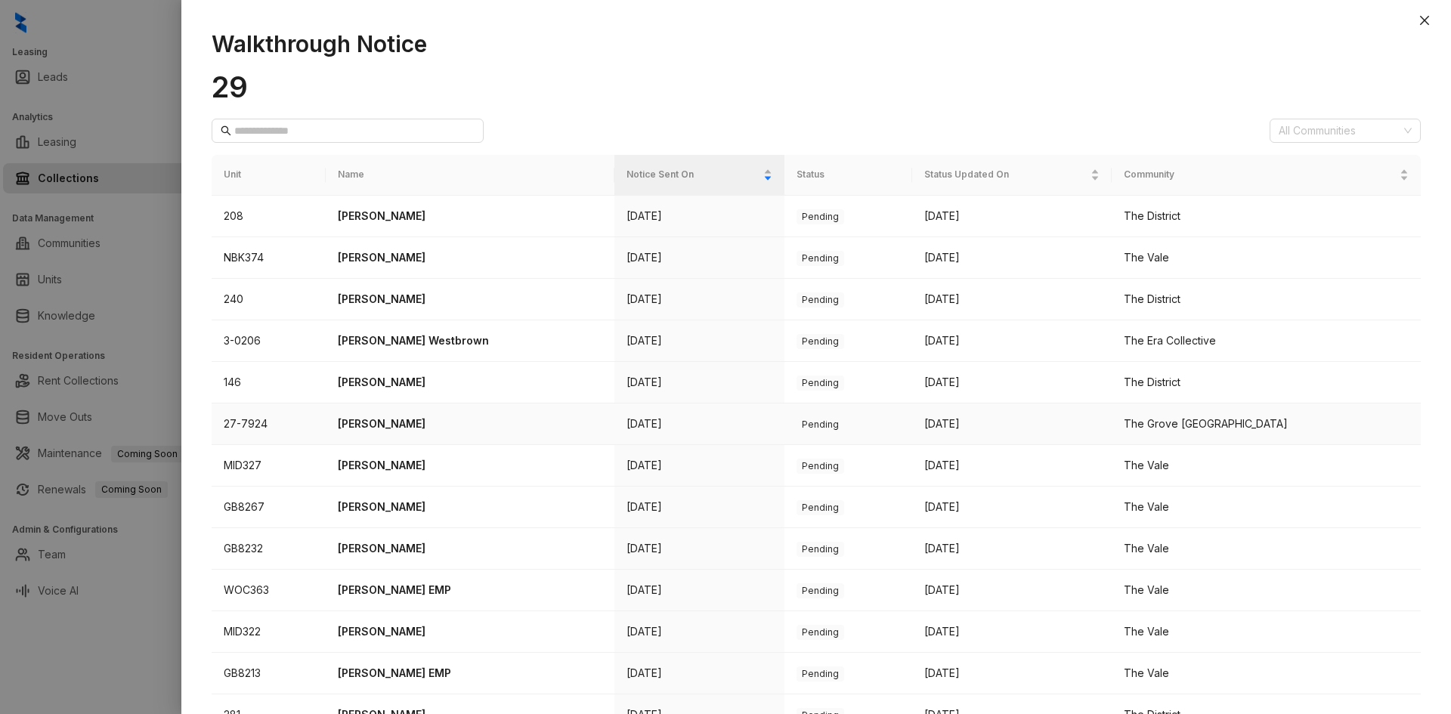
click at [373, 423] on p "[PERSON_NAME]" at bounding box center [470, 424] width 264 height 17
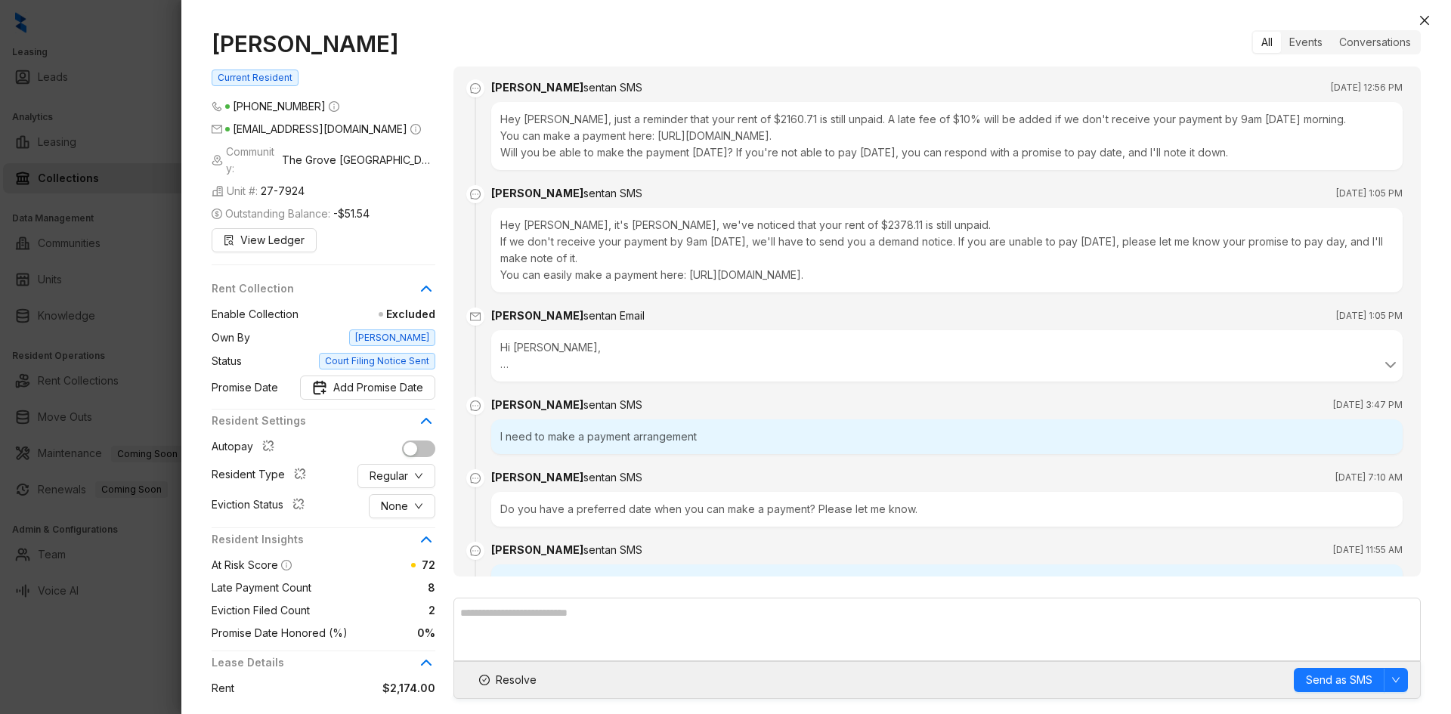
scroll to position [3050, 0]
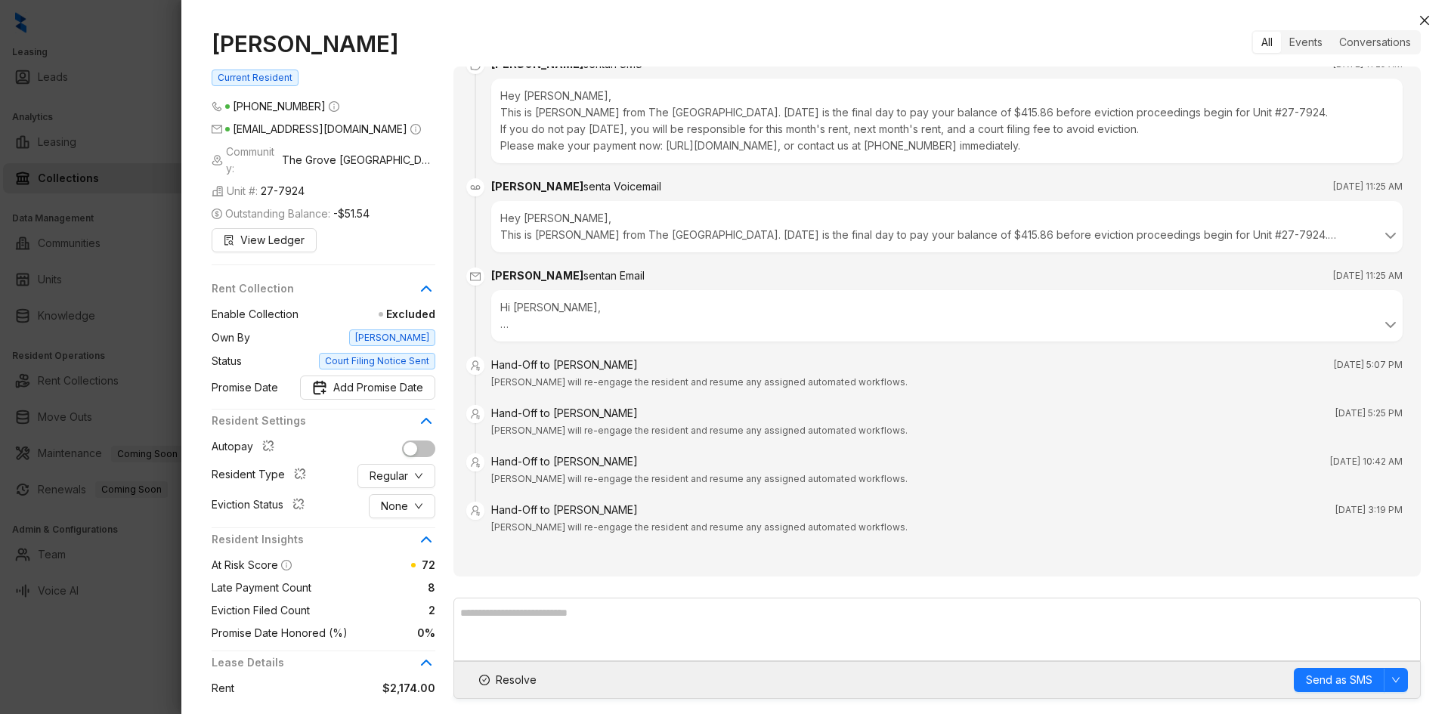
drag, startPoint x: 505, startPoint y: 685, endPoint x: 699, endPoint y: 555, distance: 233.6
click at [506, 684] on span "Resolve" at bounding box center [516, 680] width 41 height 17
click at [1428, 24] on icon "close" at bounding box center [1424, 20] width 9 height 9
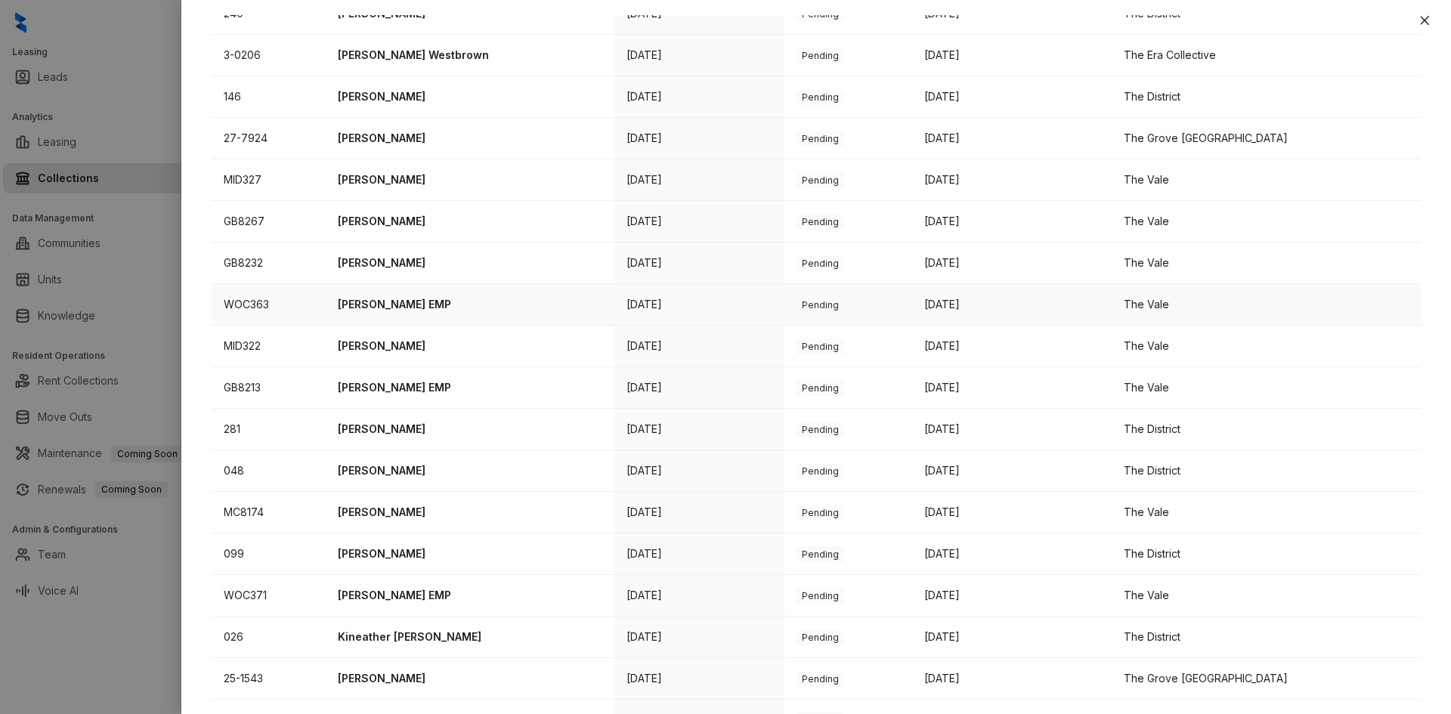
scroll to position [302, 0]
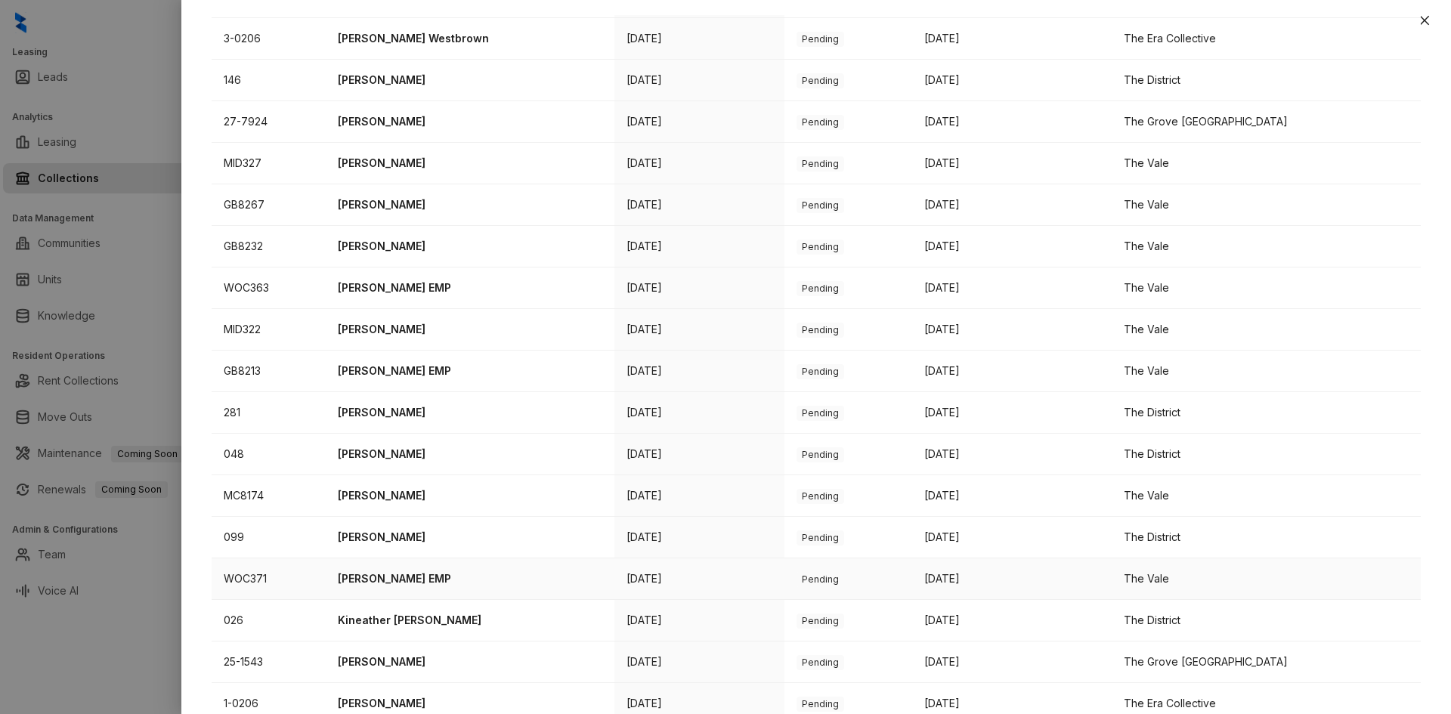
click at [423, 584] on p "[PERSON_NAME] EMP" at bounding box center [470, 578] width 264 height 17
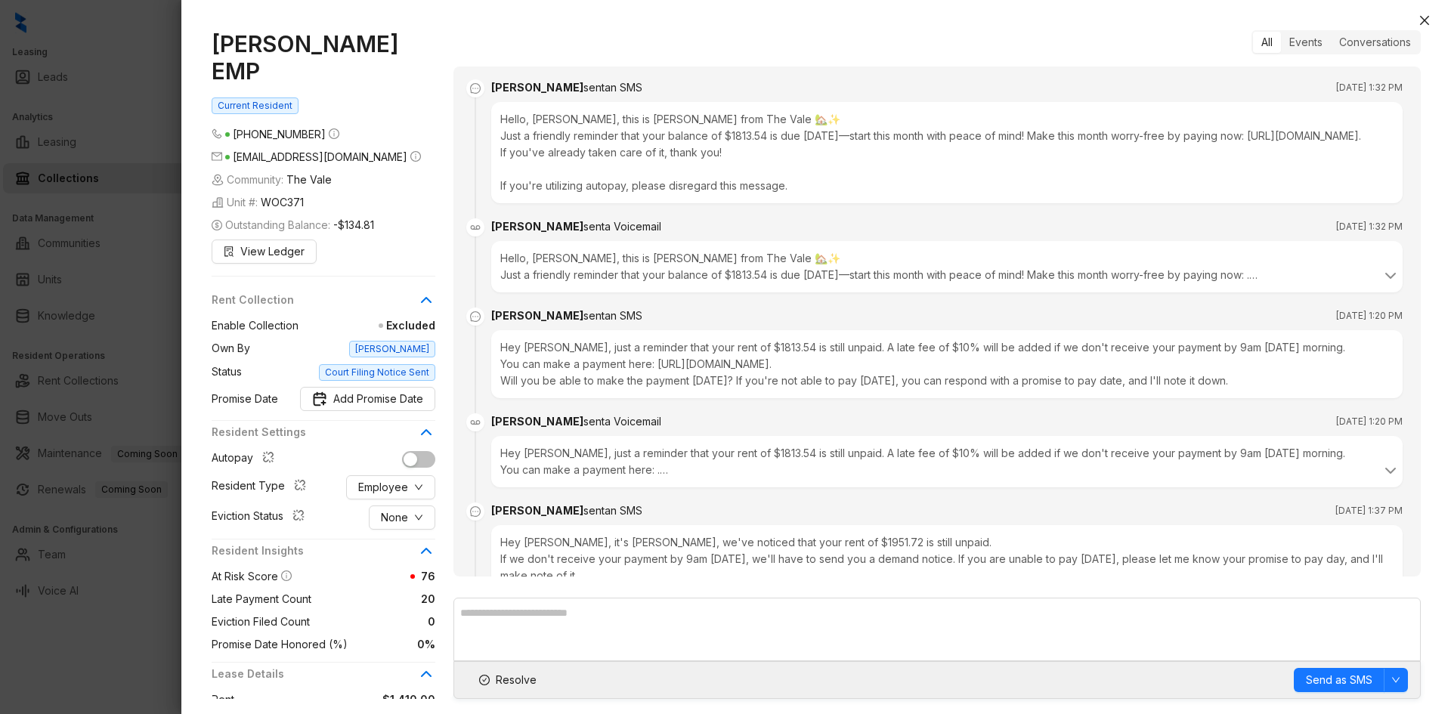
scroll to position [1114, 0]
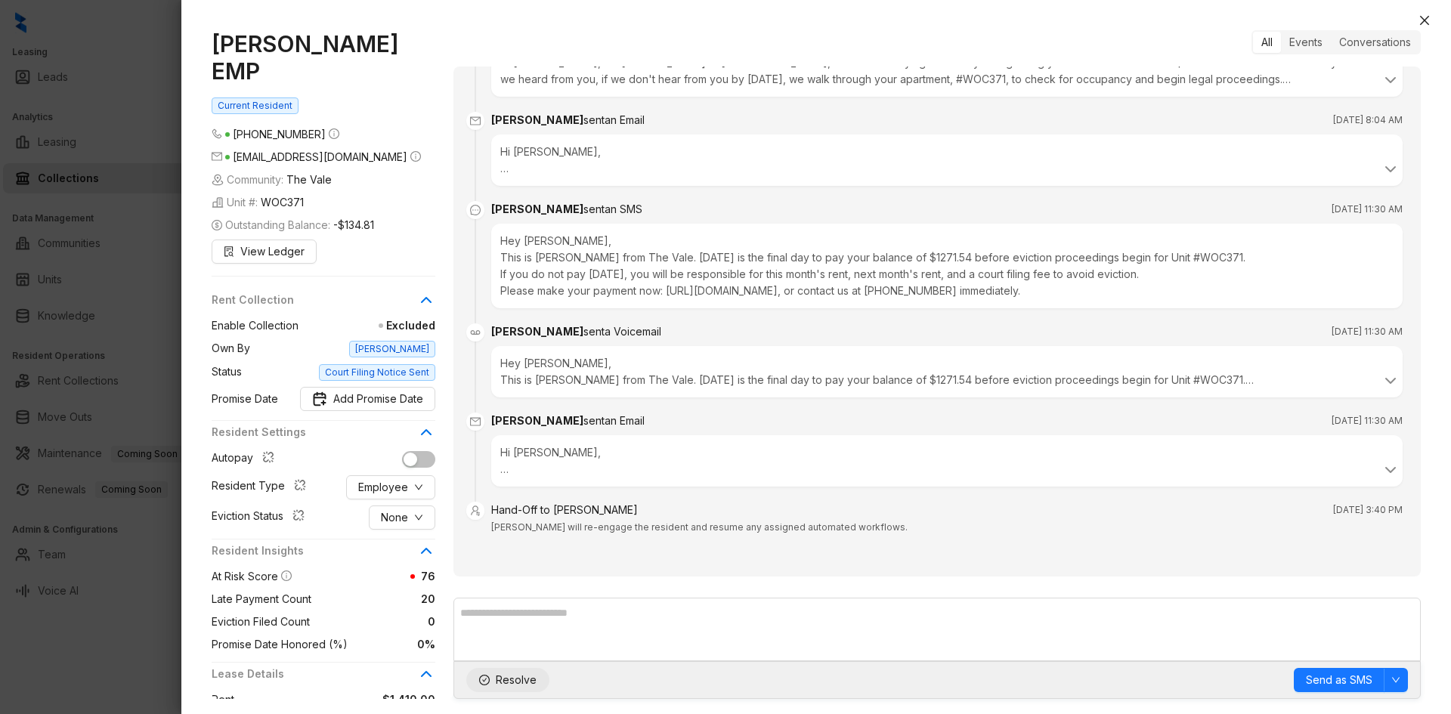
click at [506, 689] on button "Resolve" at bounding box center [507, 680] width 83 height 24
click at [1430, 19] on button "Close" at bounding box center [1424, 20] width 18 height 18
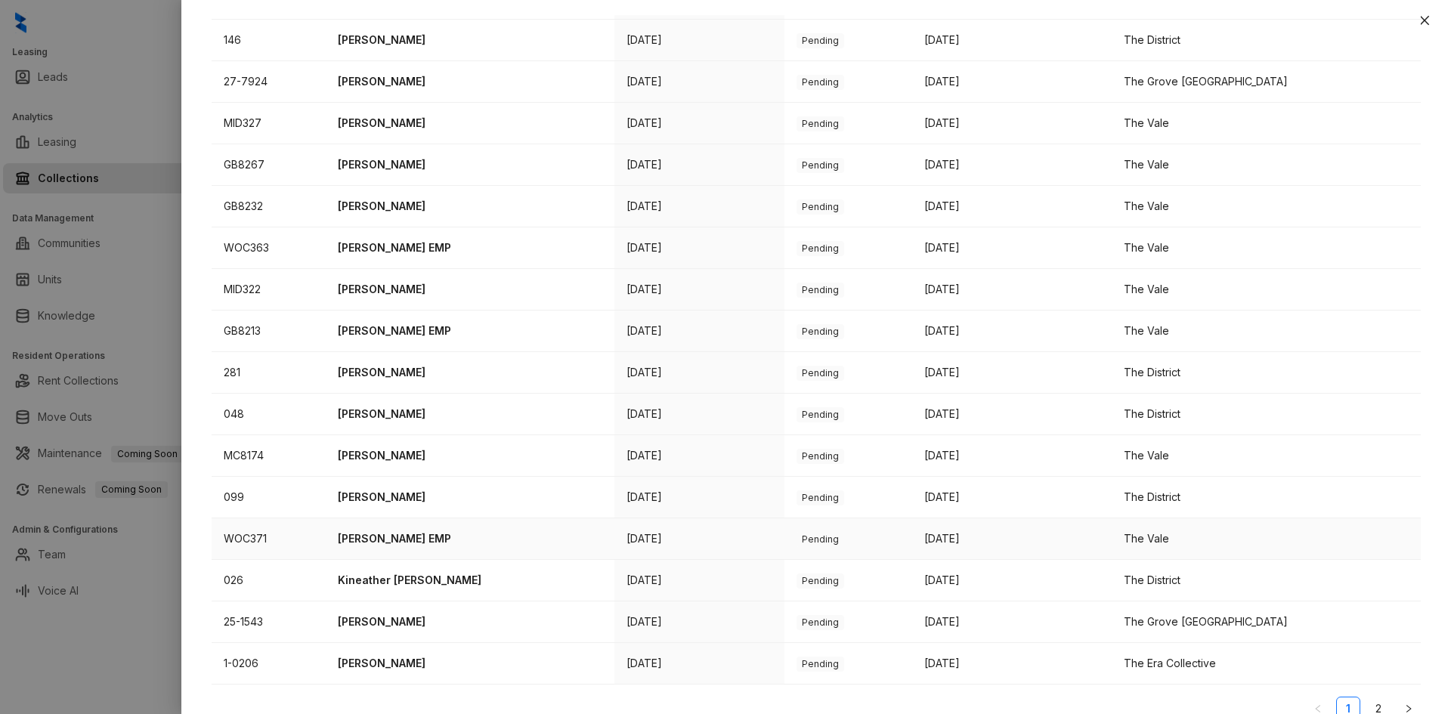
scroll to position [364, 0]
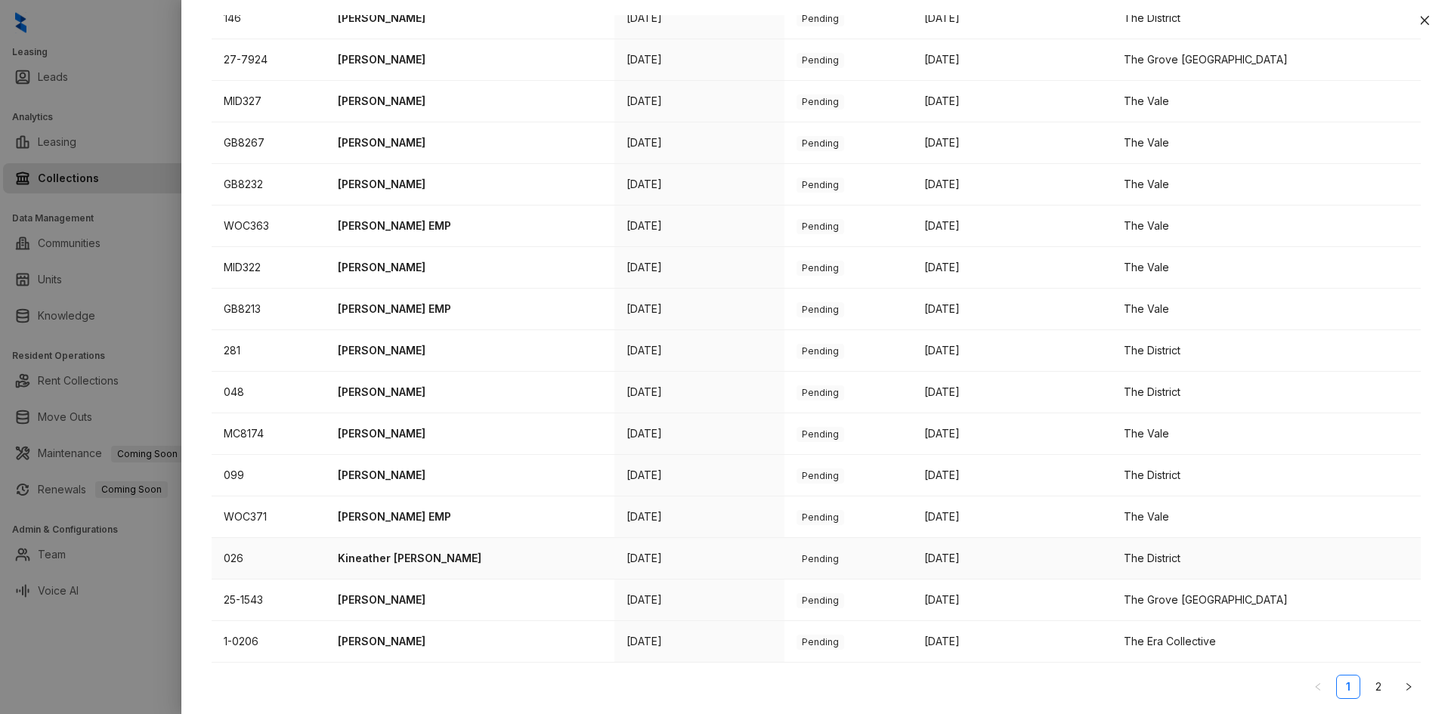
click at [407, 563] on p "Kineather [PERSON_NAME]" at bounding box center [470, 558] width 264 height 17
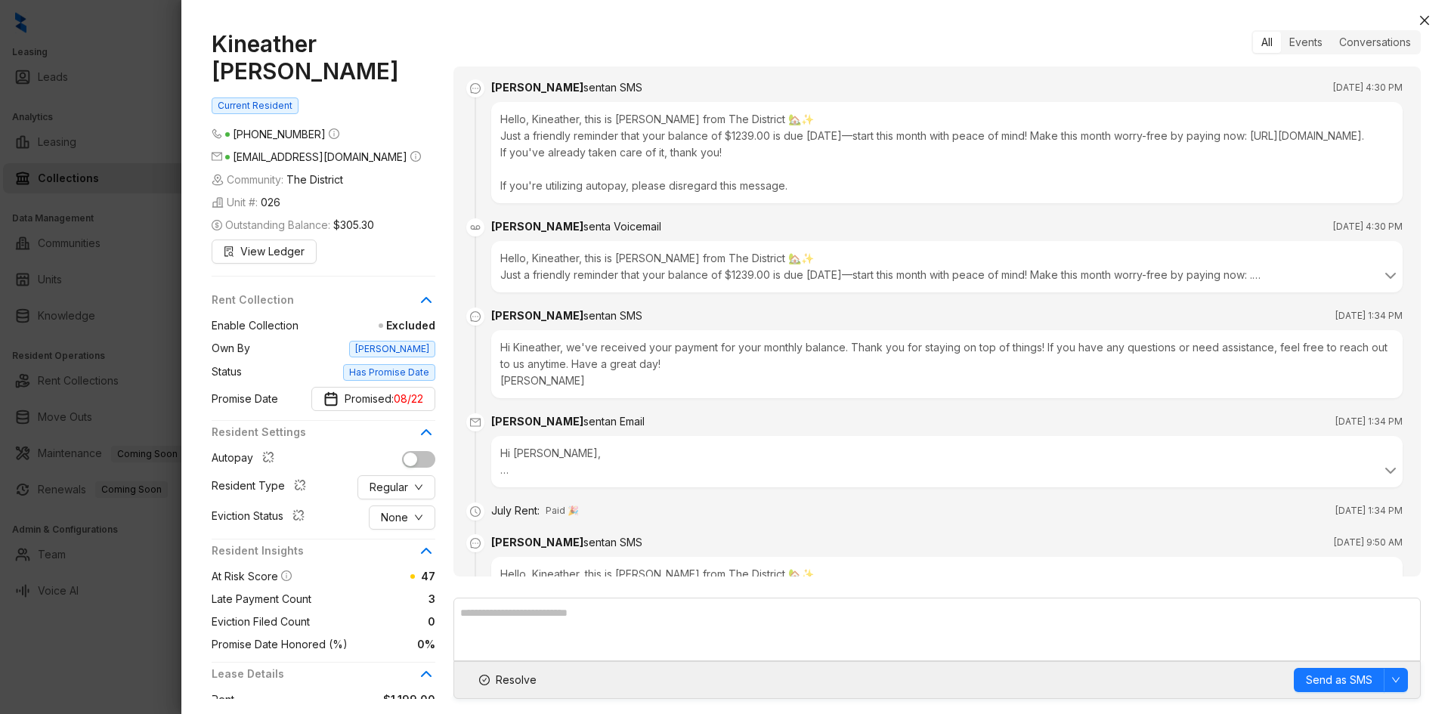
scroll to position [1820, 0]
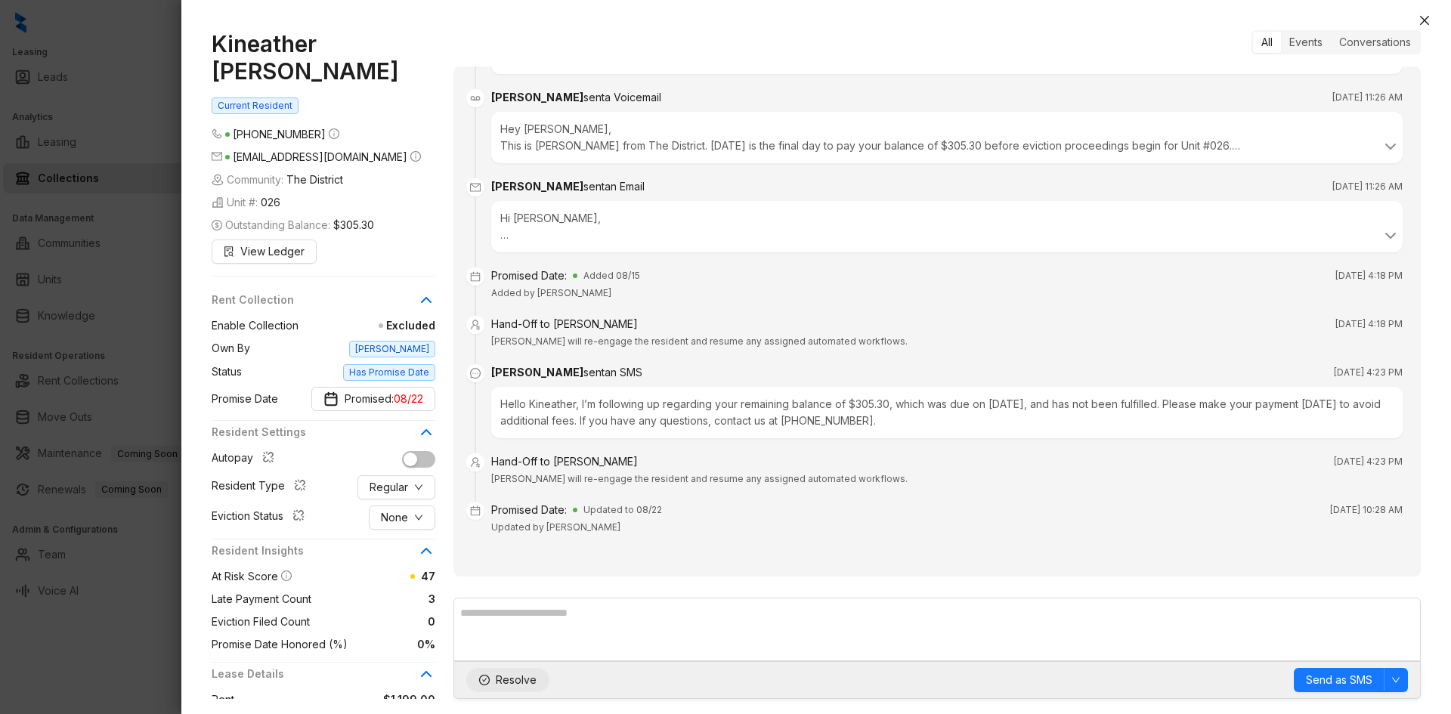
click at [511, 678] on span "Resolve" at bounding box center [516, 680] width 41 height 17
click at [1427, 15] on icon "close" at bounding box center [1424, 20] width 12 height 12
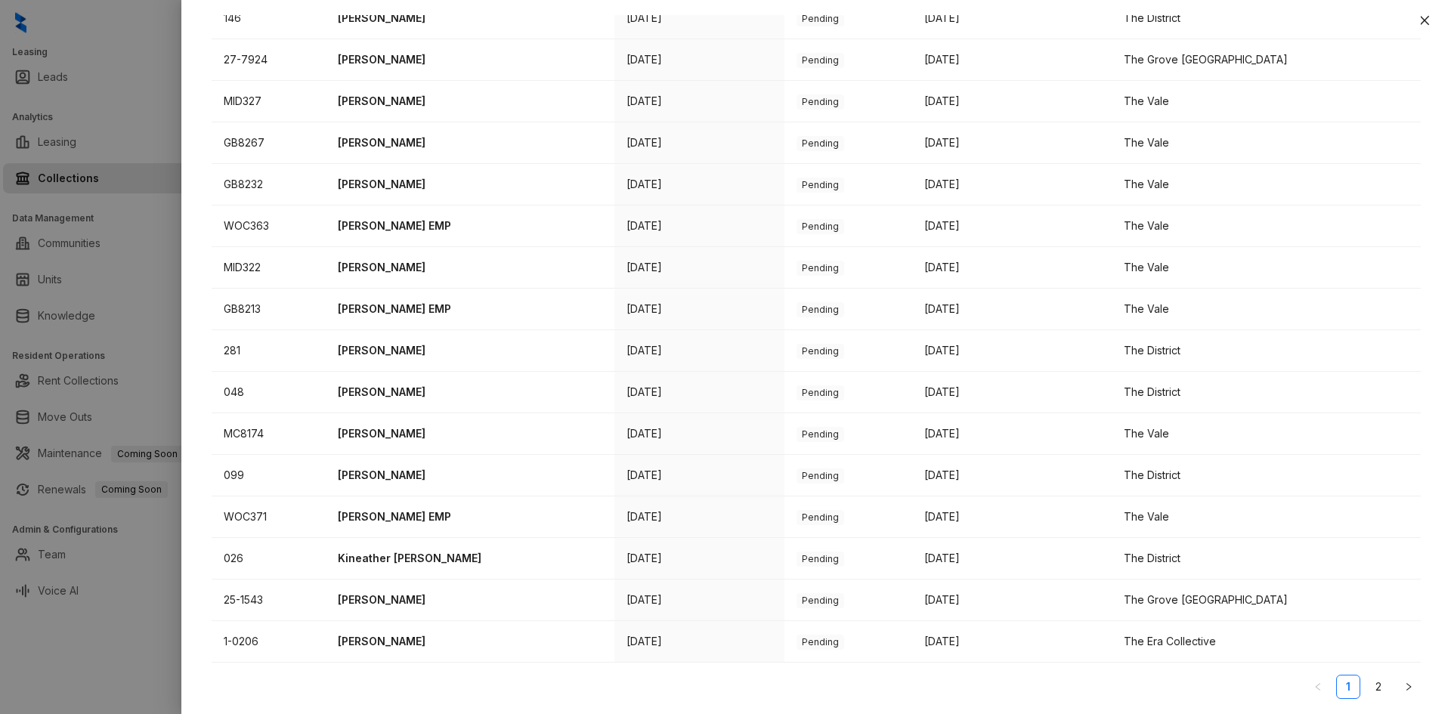
click at [1436, 18] on div "Walkthrough Notice 29 All Communities Unit Name Notice Sent On Status Status Up…" at bounding box center [815, 364] width 1269 height 699
drag, startPoint x: 1420, startPoint y: 20, endPoint x: 1234, endPoint y: 47, distance: 188.5
click at [1420, 21] on icon "close" at bounding box center [1424, 20] width 12 height 12
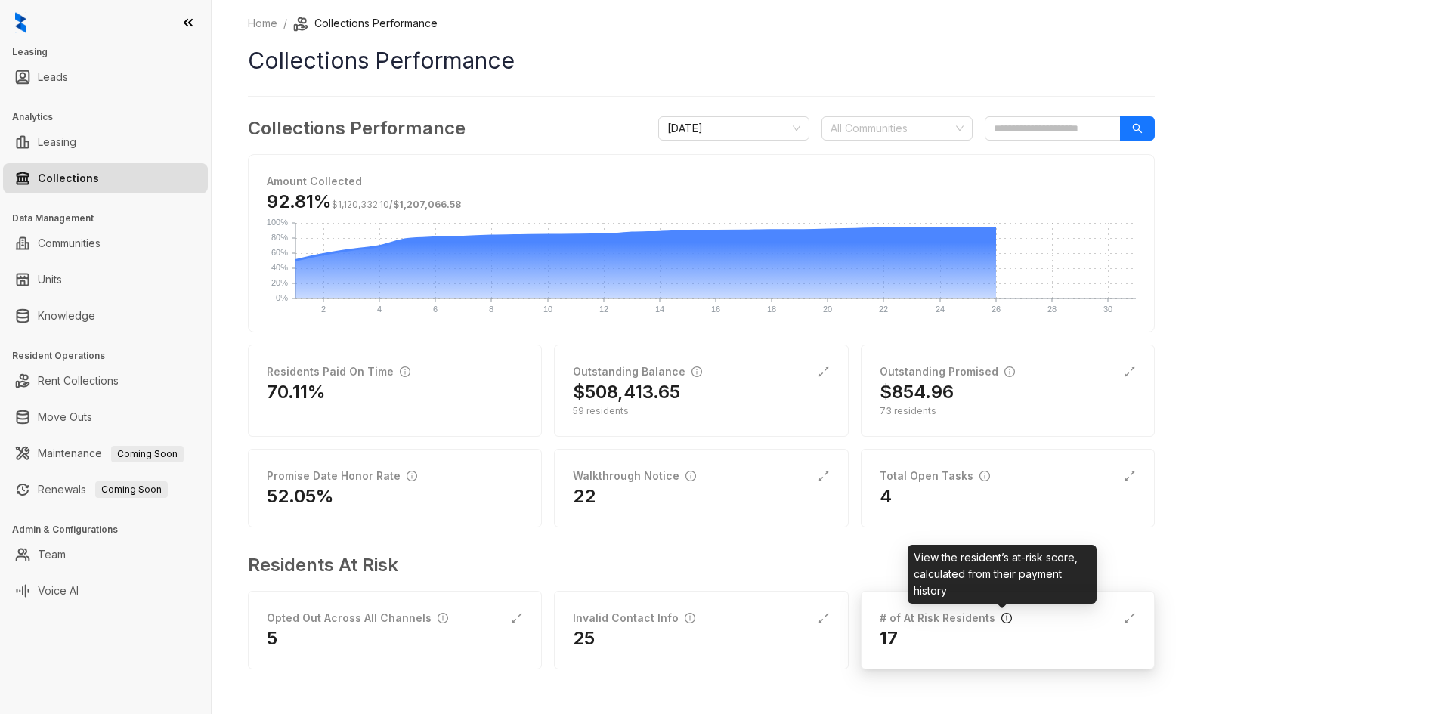
click at [1001, 614] on icon "info-circle" at bounding box center [1006, 618] width 11 height 11
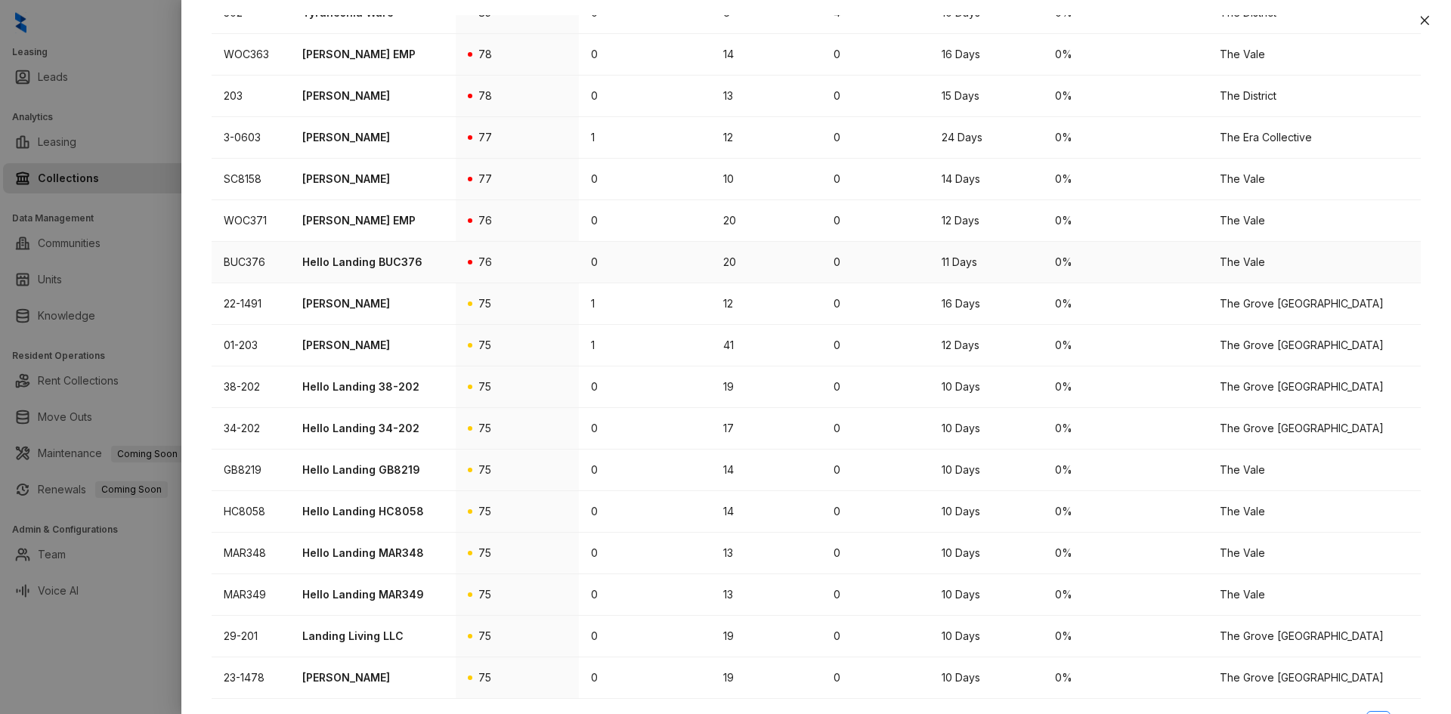
scroll to position [239, 0]
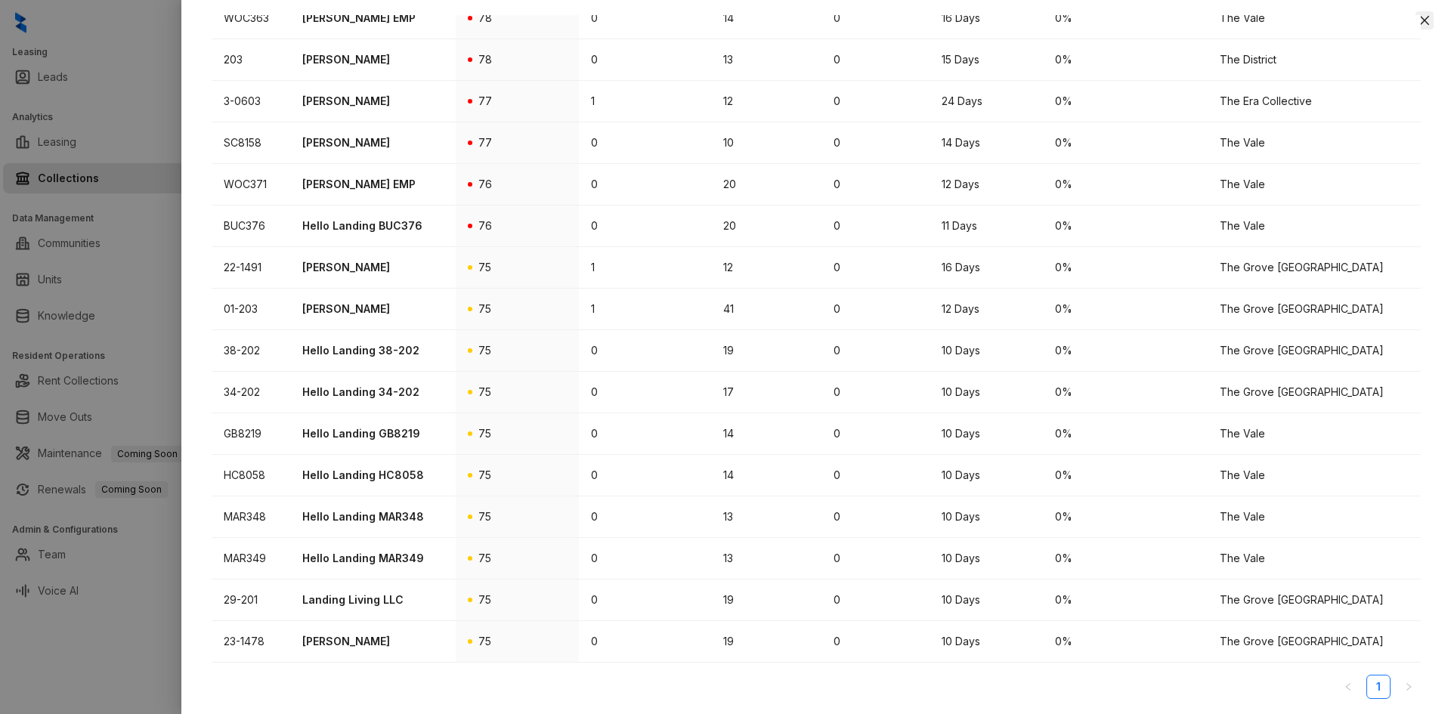
click at [1420, 20] on icon "close" at bounding box center [1424, 20] width 12 height 12
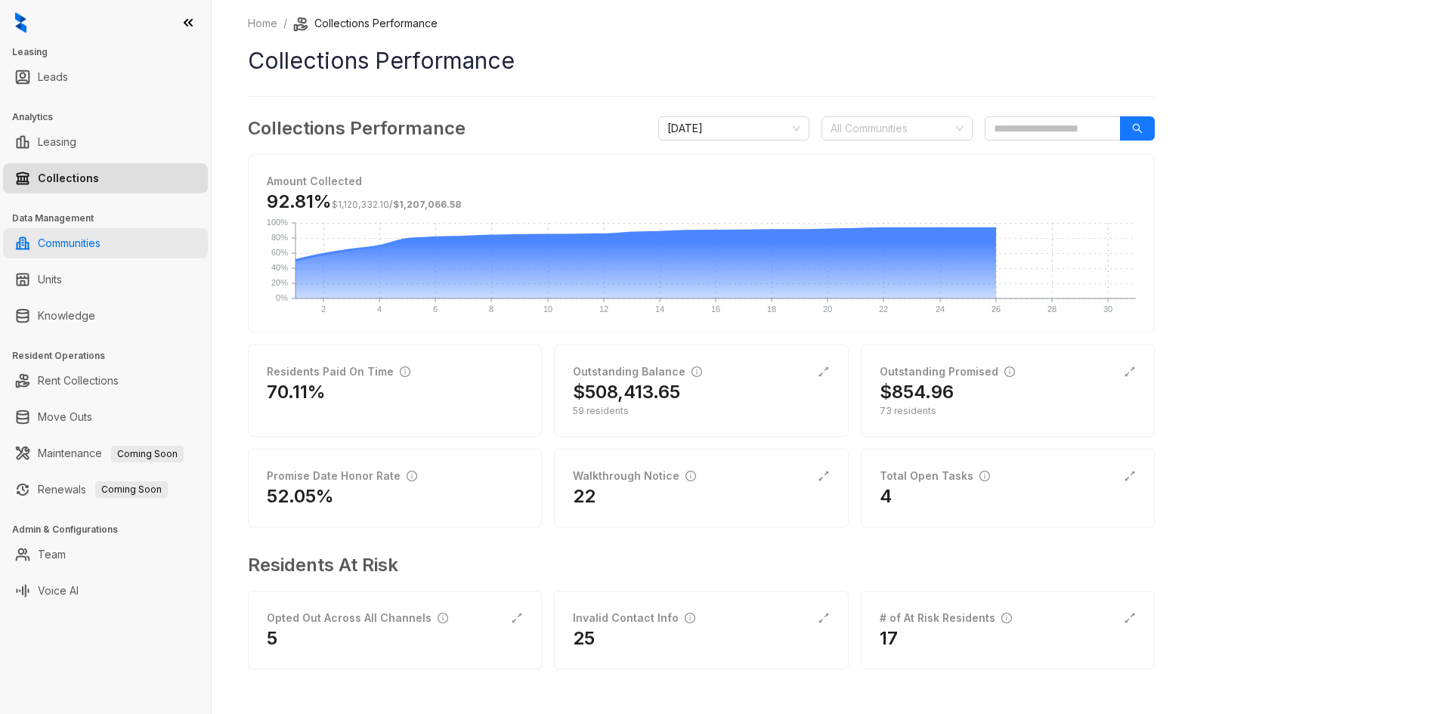
click at [70, 245] on link "Communities" at bounding box center [69, 243] width 63 height 30
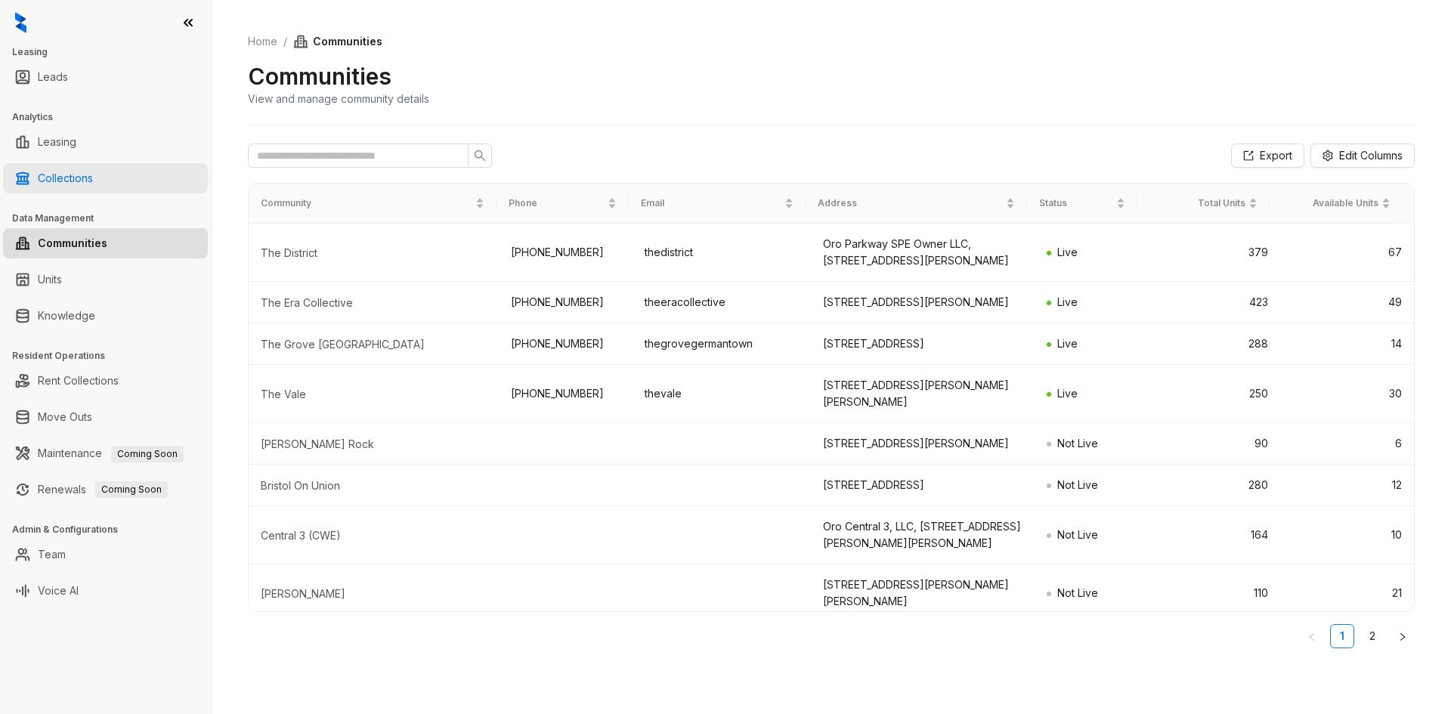
click at [63, 178] on link "Collections" at bounding box center [65, 178] width 55 height 30
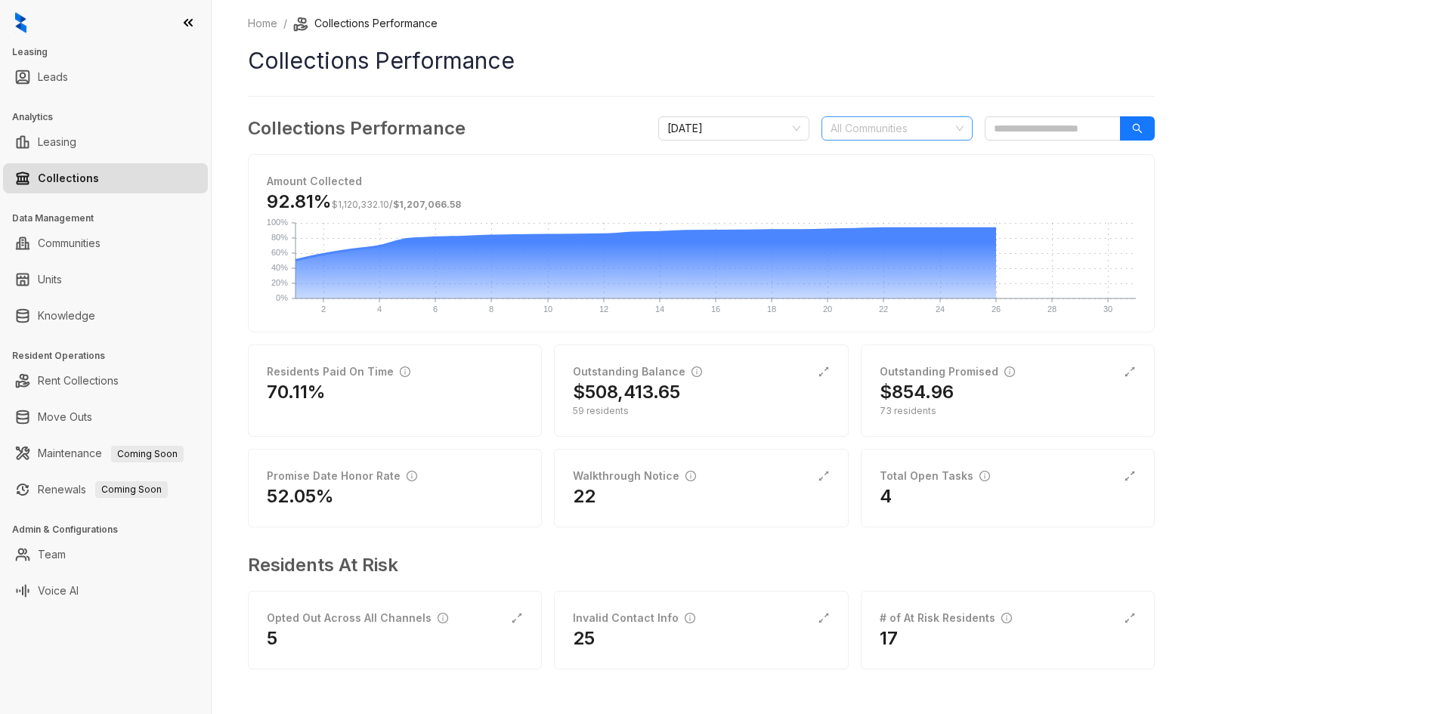
click at [905, 125] on div at bounding box center [888, 128] width 129 height 21
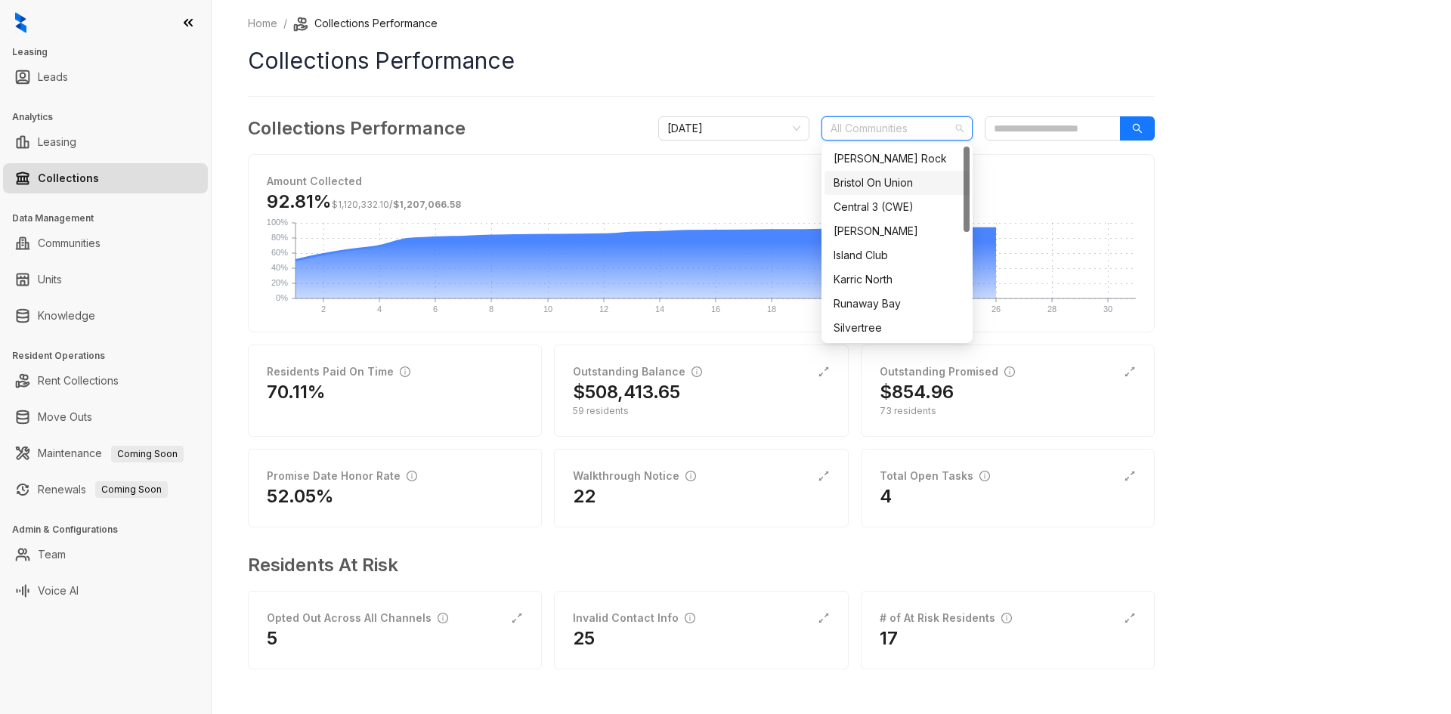
click at [898, 178] on div "Bristol On Union" at bounding box center [896, 183] width 127 height 17
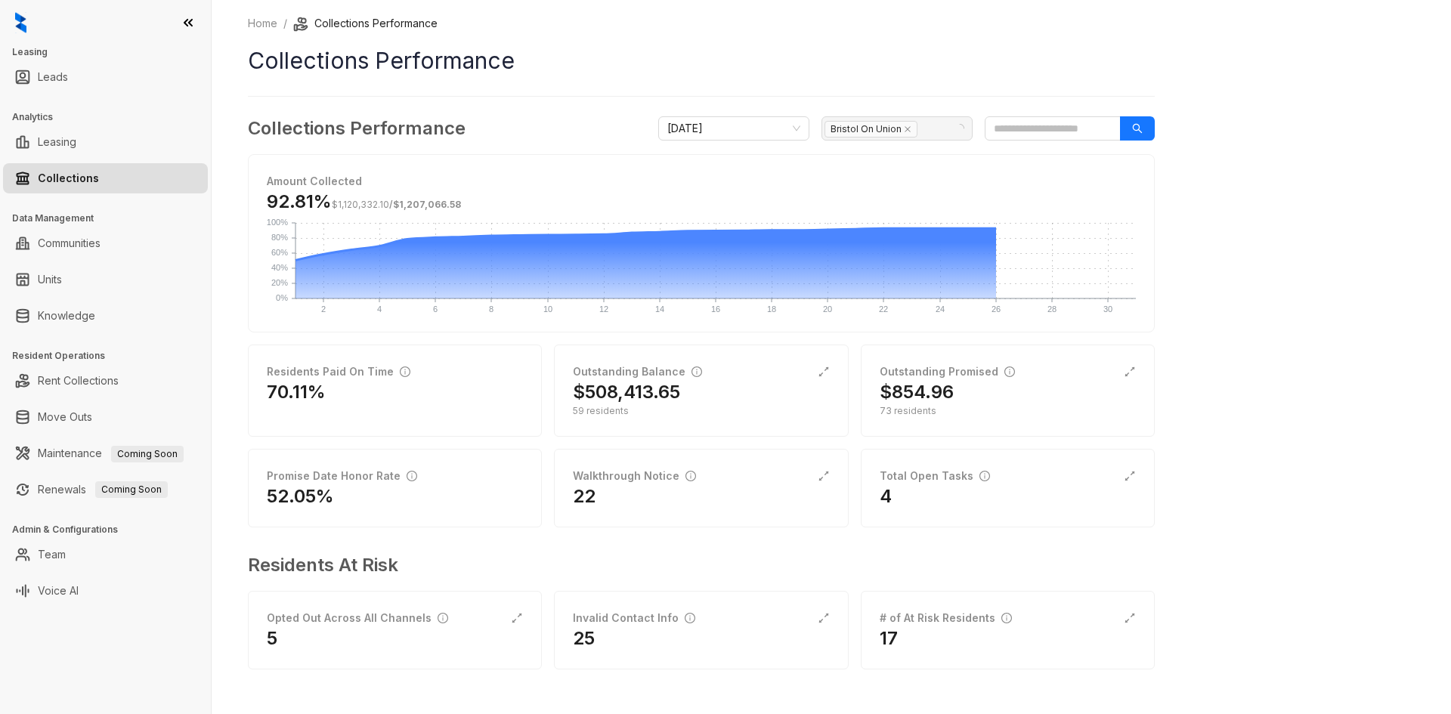
click at [1228, 167] on div "Home / Collections Performance Collections Performance Collections Performance …" at bounding box center [831, 357] width 1239 height 714
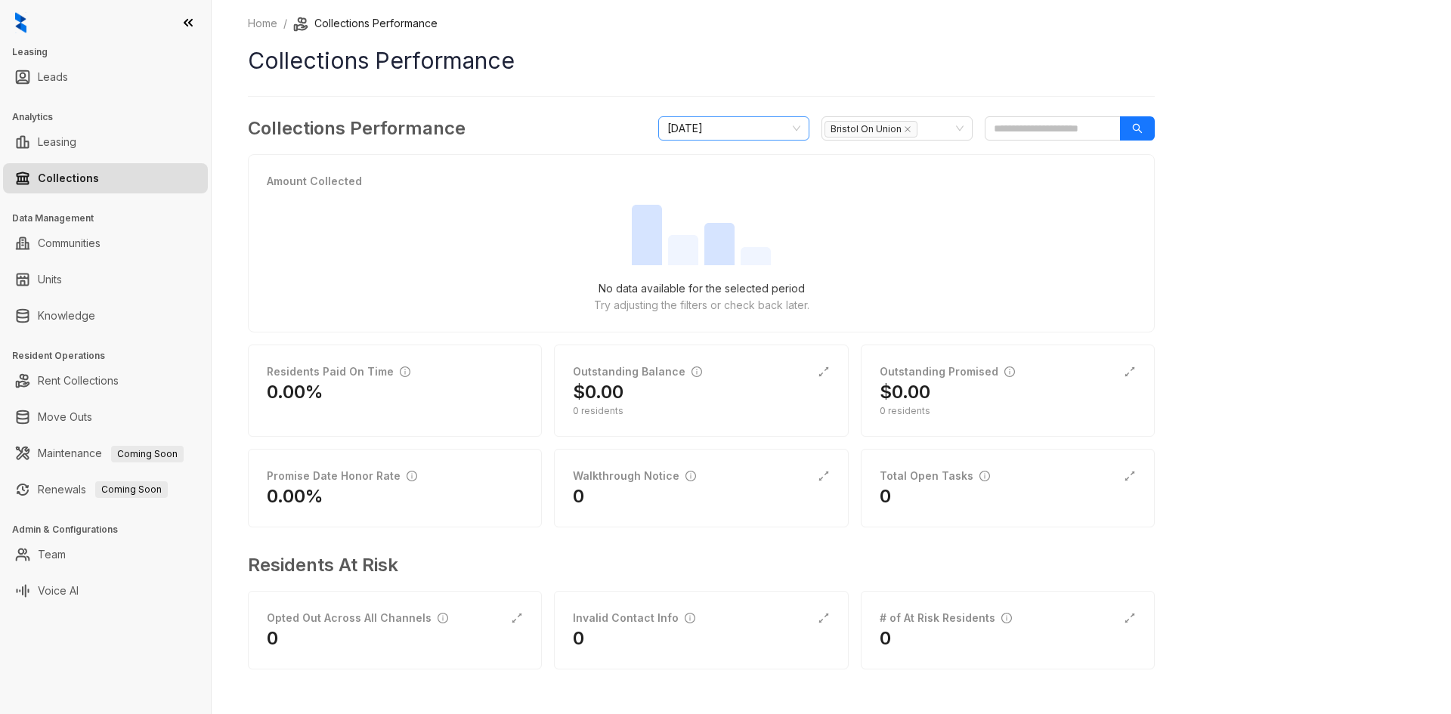
click at [795, 126] on span "[DATE]" at bounding box center [733, 128] width 133 height 23
click at [894, 131] on span "Bristol On Union" at bounding box center [870, 129] width 93 height 17
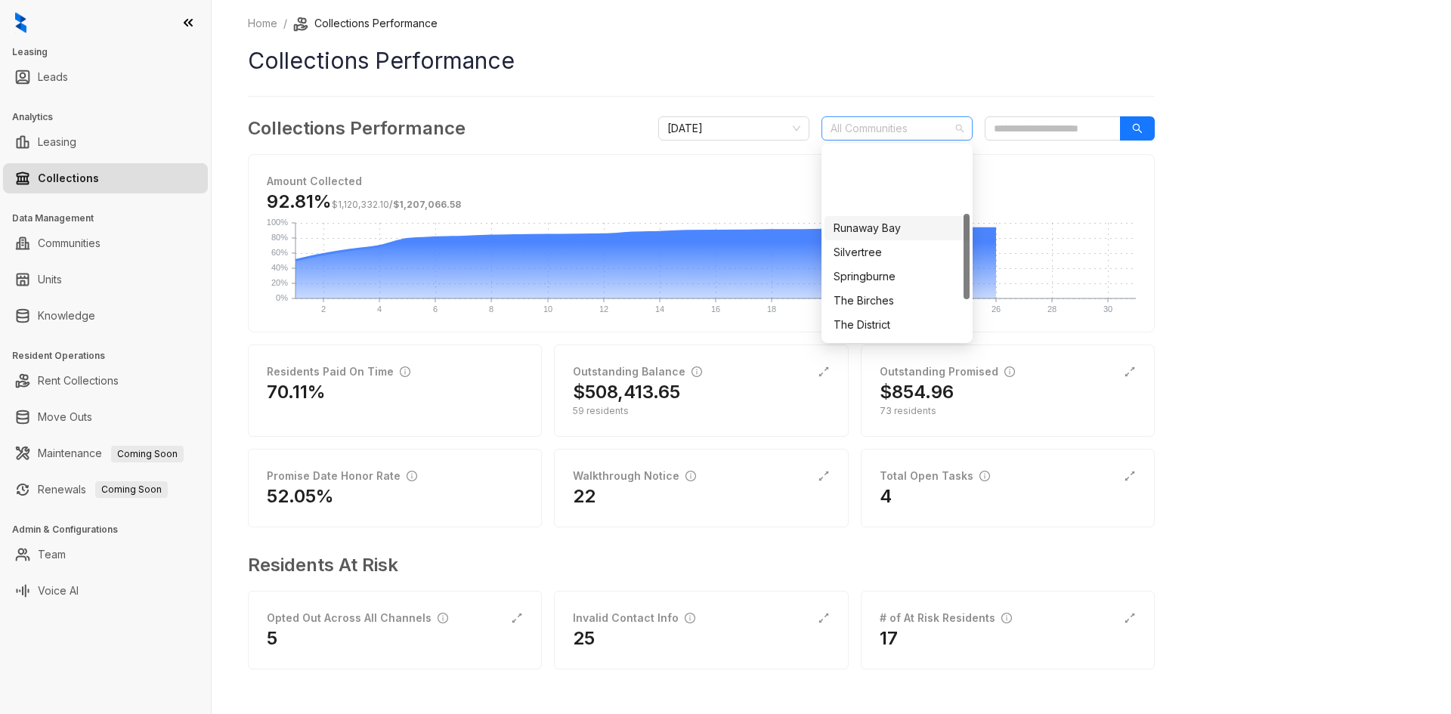
scroll to position [151, 0]
click at [897, 247] on div "The District" at bounding box center [896, 249] width 127 height 17
click at [1037, 168] on div "Amount Collected 92.81% $1,120,332.10 / $1,207,066.58 2 2 4 4 6 6 8 8 10 10 12 …" at bounding box center [701, 243] width 905 height 177
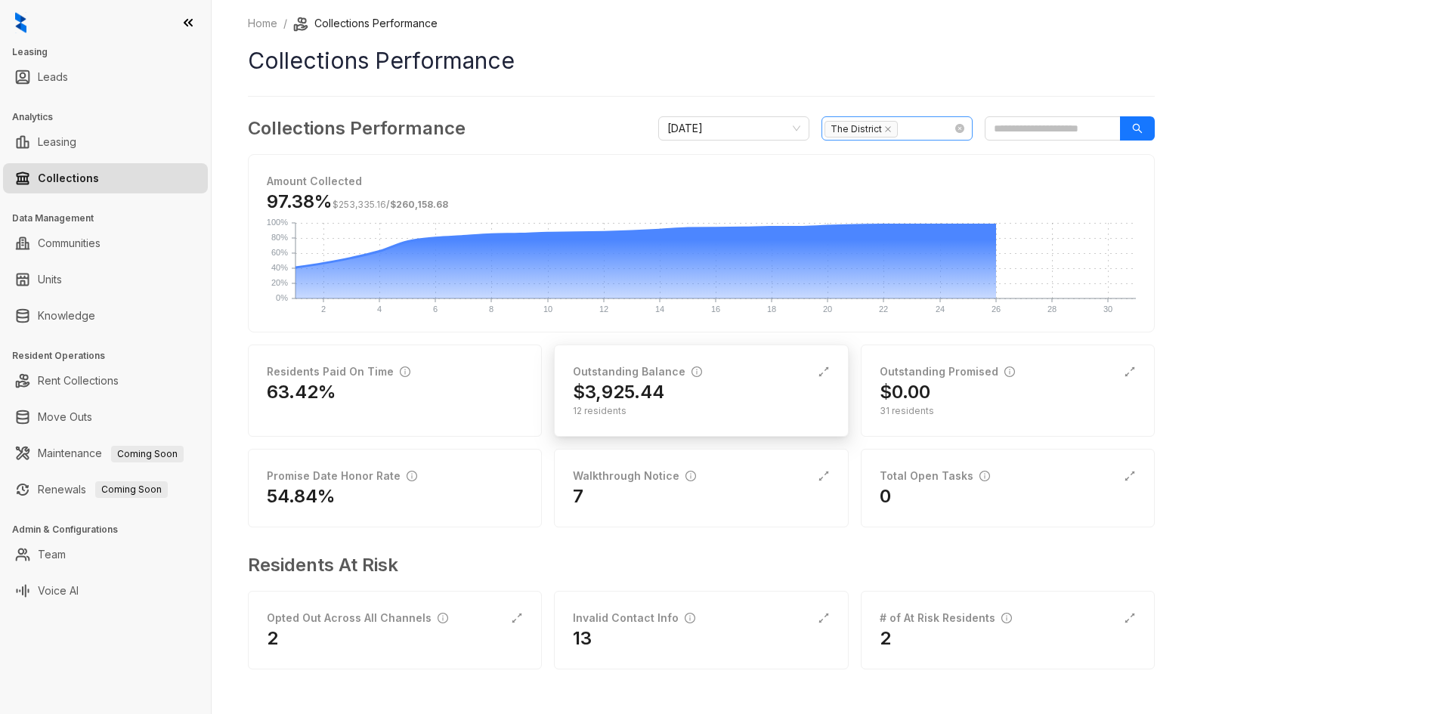
click at [672, 400] on div "$3,925.44" at bounding box center [701, 392] width 256 height 24
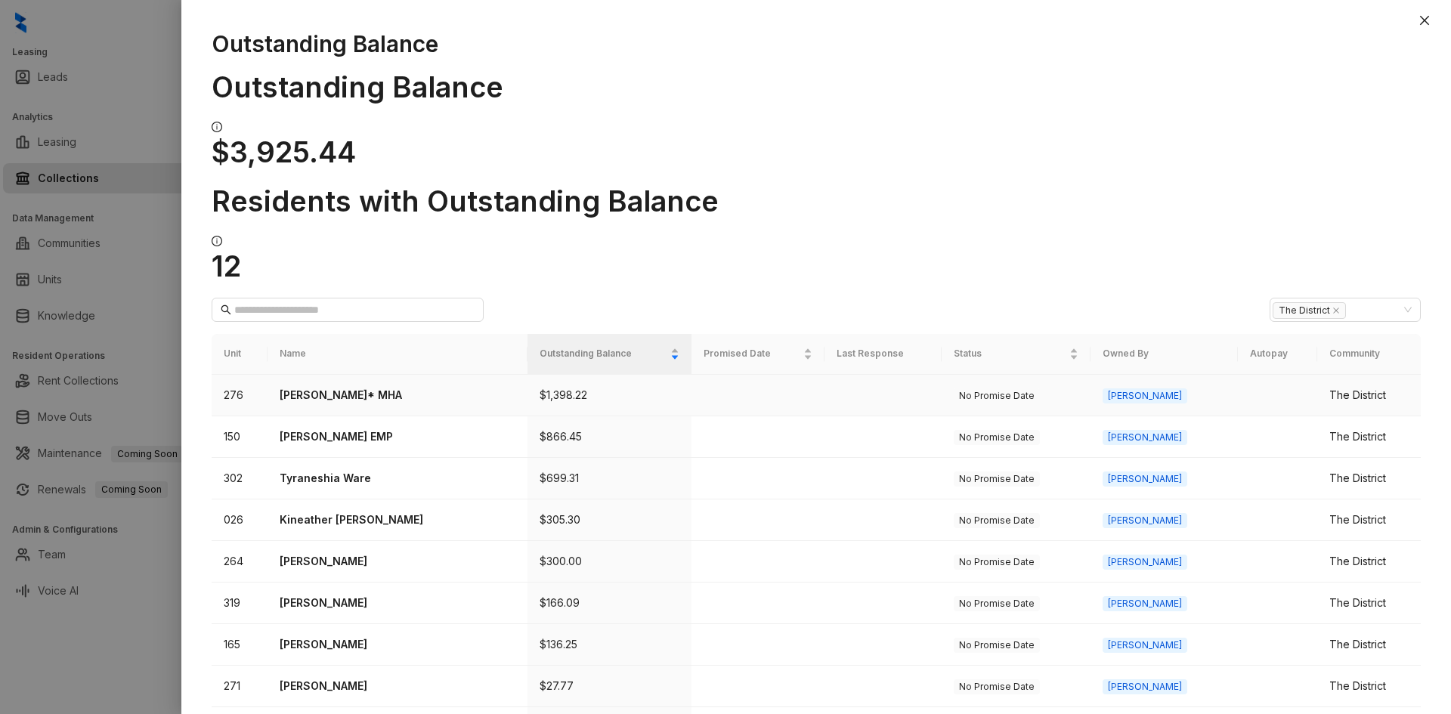
click at [372, 387] on p "[PERSON_NAME]* MHA" at bounding box center [397, 395] width 235 height 17
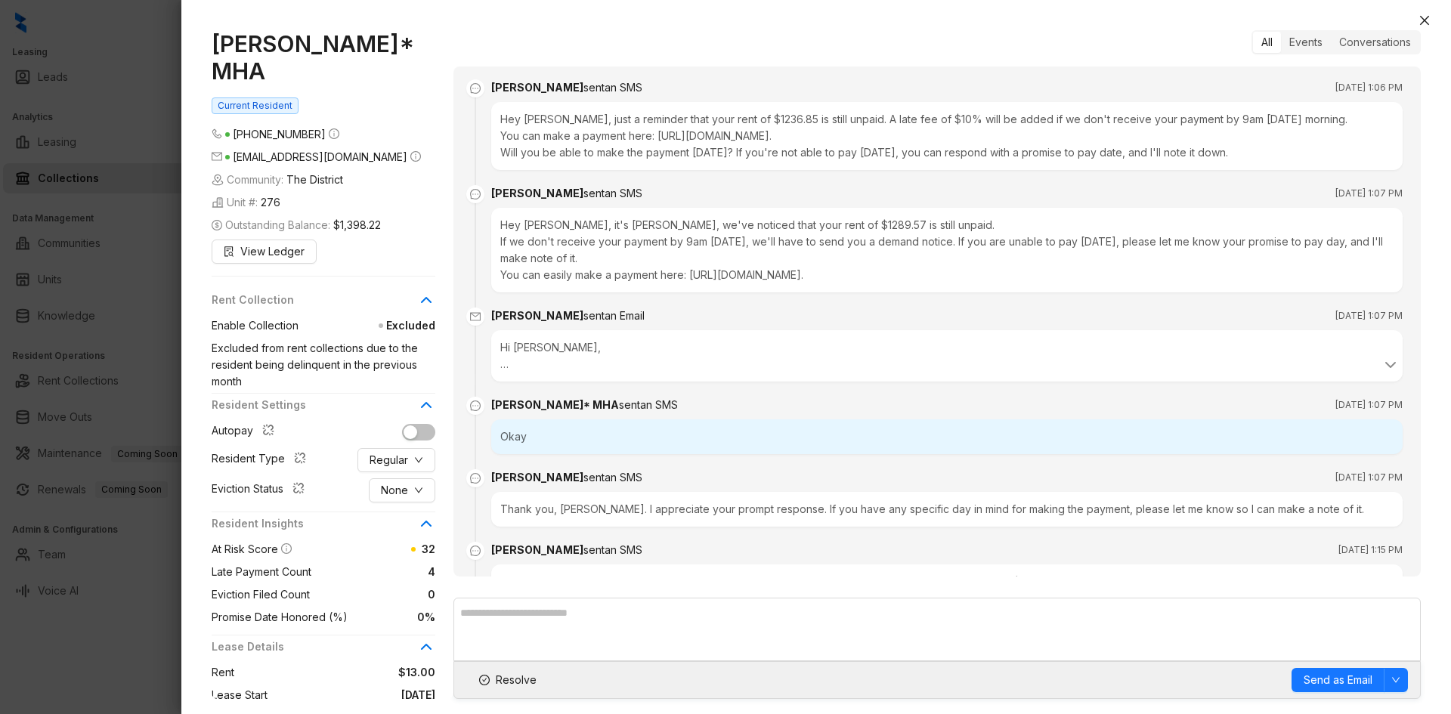
scroll to position [1401, 0]
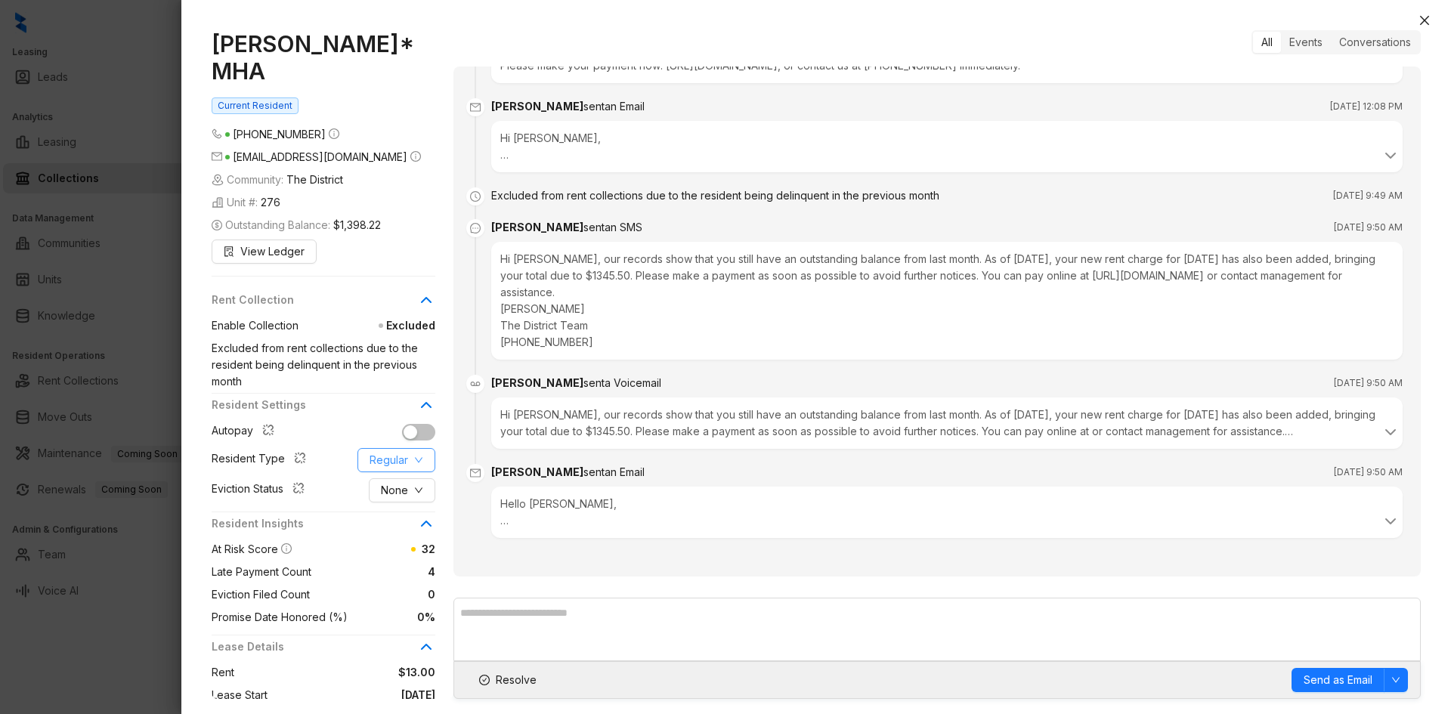
click at [399, 468] on span "Regular" at bounding box center [388, 460] width 39 height 17
click at [412, 578] on span "HUD/Section 8" at bounding box center [406, 575] width 73 height 17
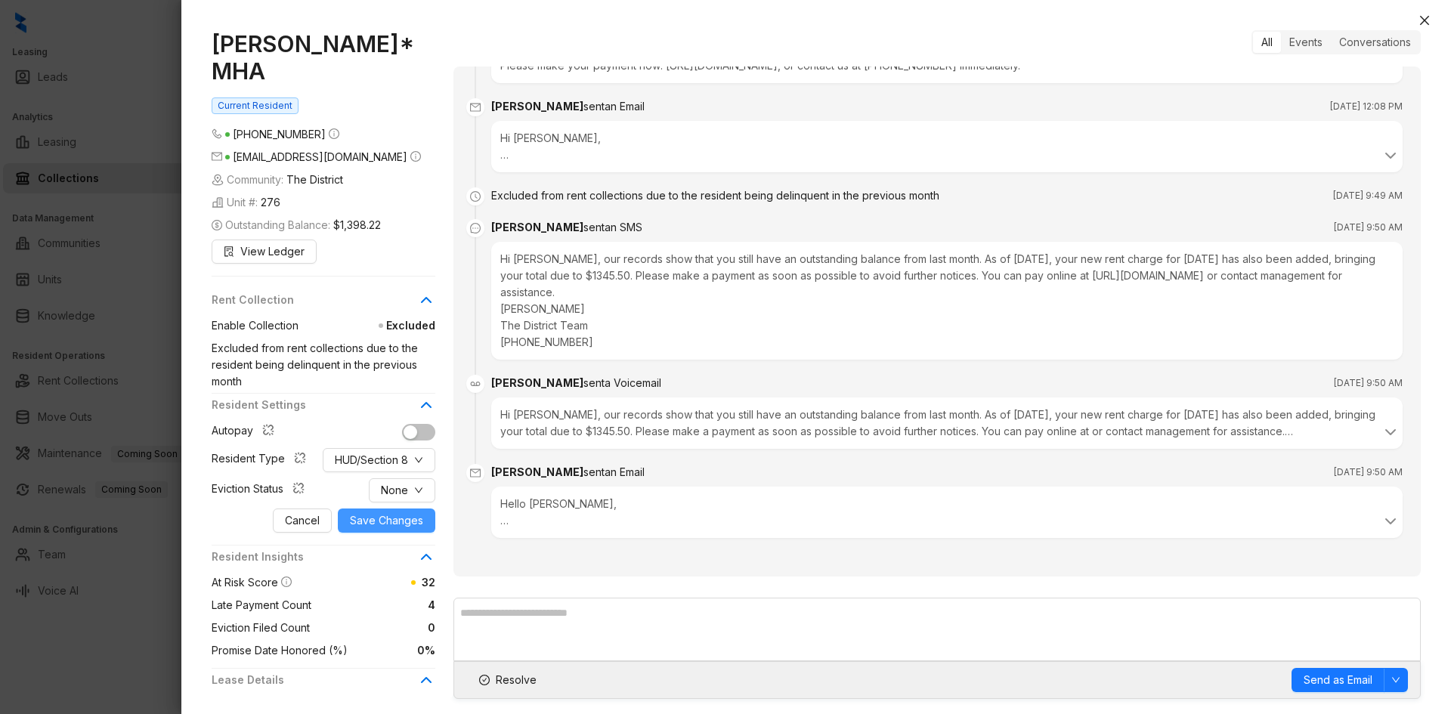
click at [389, 529] on span "Save Changes" at bounding box center [386, 520] width 73 height 17
click at [374, 529] on span "Save Changes" at bounding box center [386, 520] width 73 height 17
